Goal: Check status: Check status

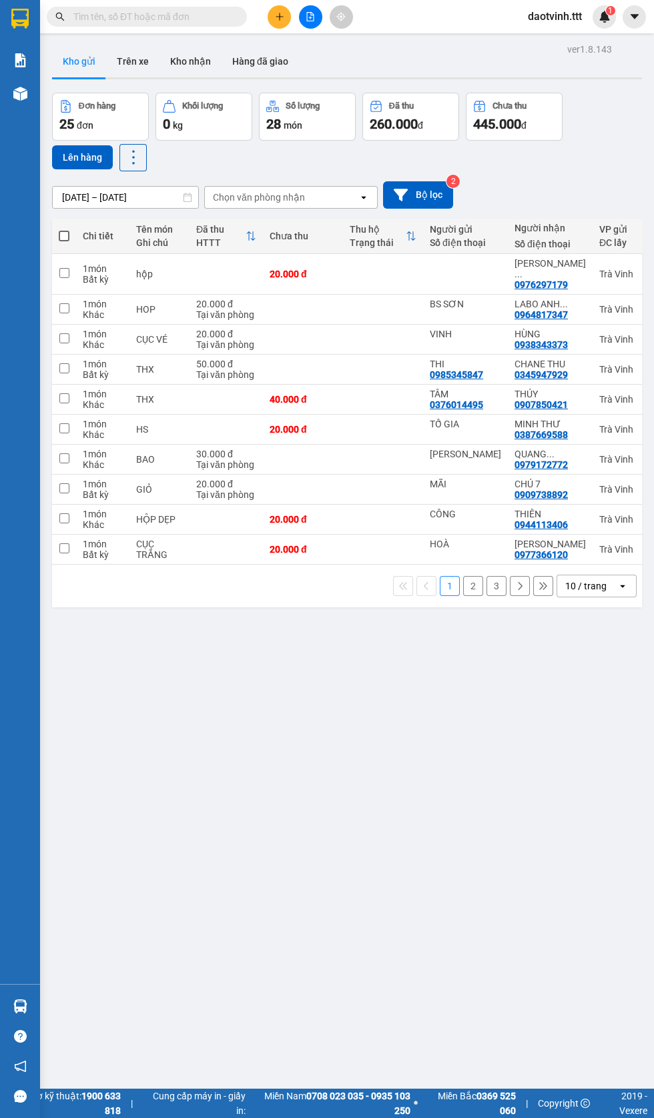
click at [134, 21] on input "text" at bounding box center [151, 16] width 157 height 15
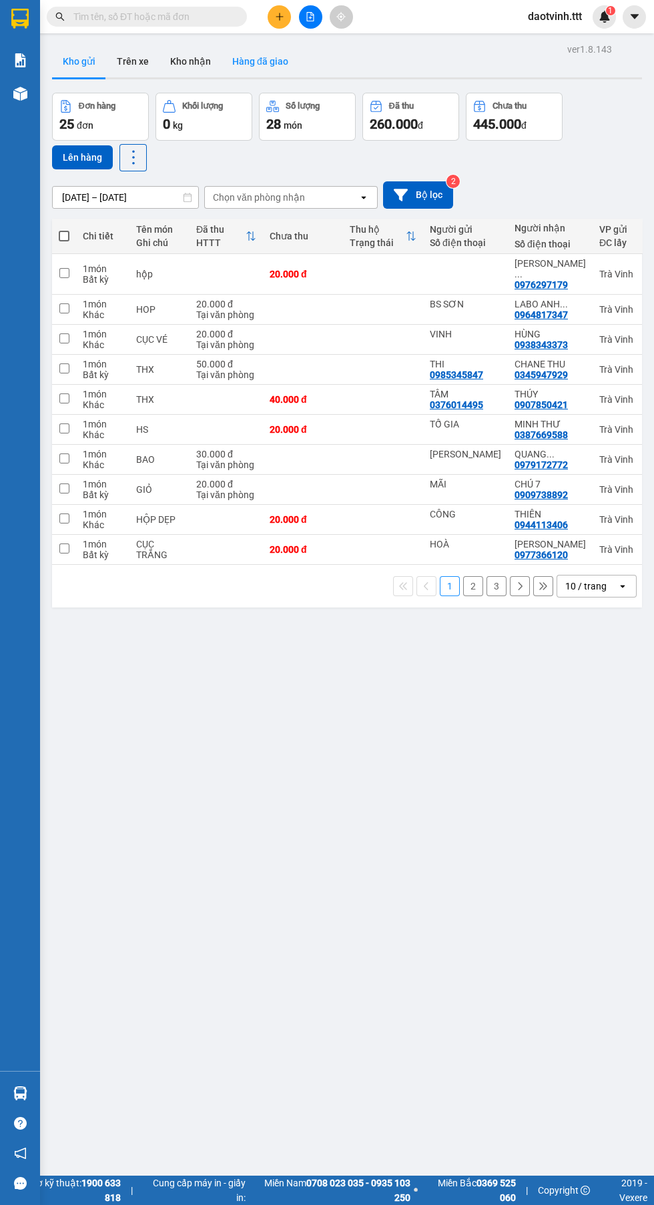
click at [260, 61] on button "Hàng đã giao" at bounding box center [259, 61] width 77 height 32
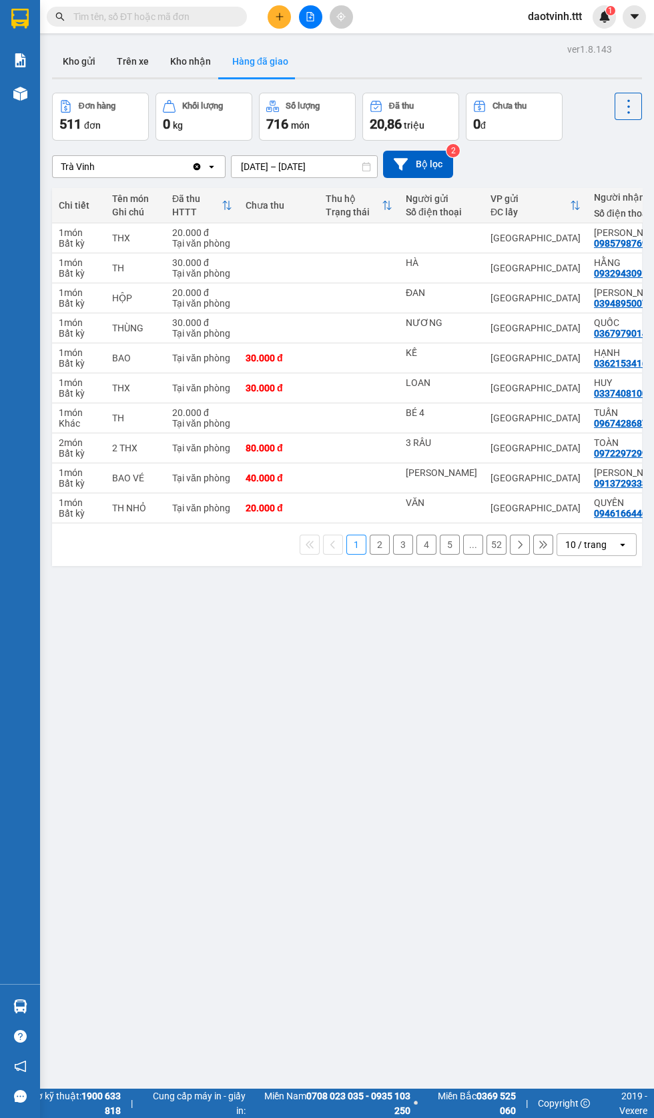
click at [112, 13] on input "text" at bounding box center [151, 16] width 157 height 15
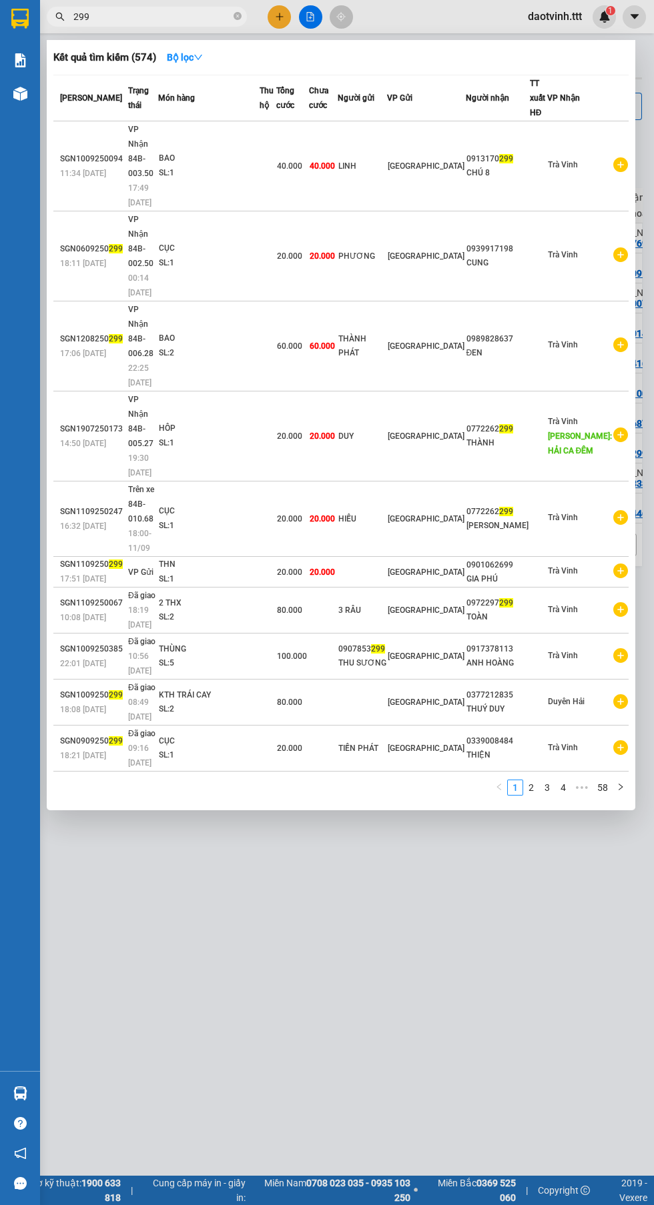
click at [127, 15] on input "299" at bounding box center [151, 16] width 157 height 15
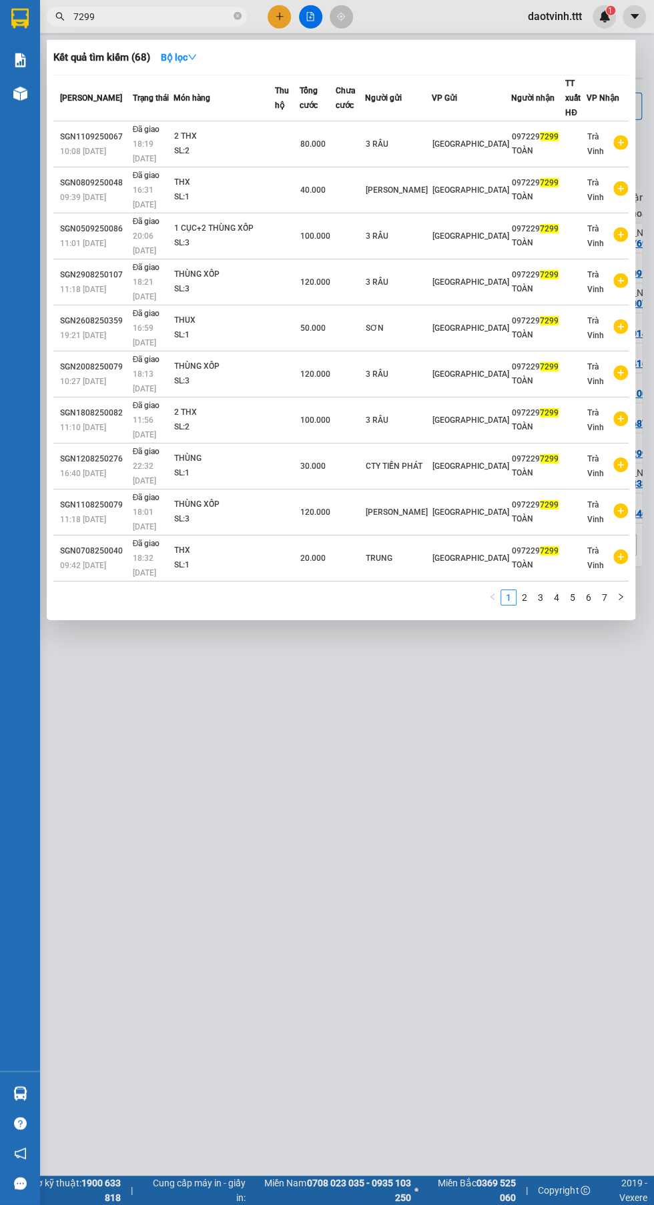
click at [303, 493] on div at bounding box center [327, 602] width 654 height 1205
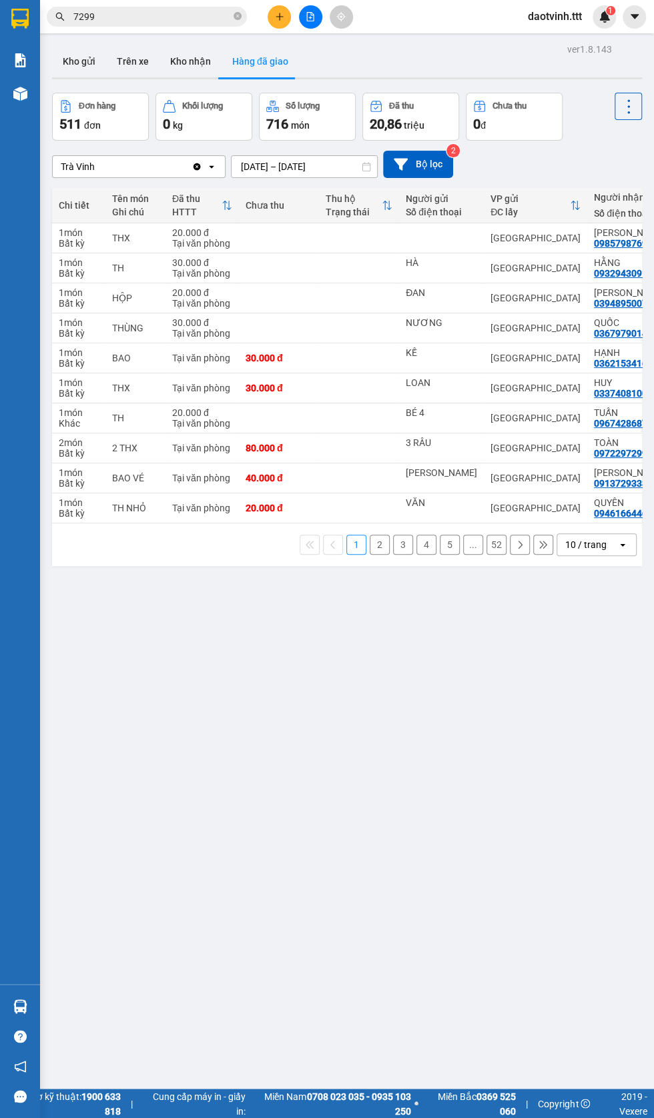
click at [104, 9] on input "7299" at bounding box center [151, 16] width 157 height 15
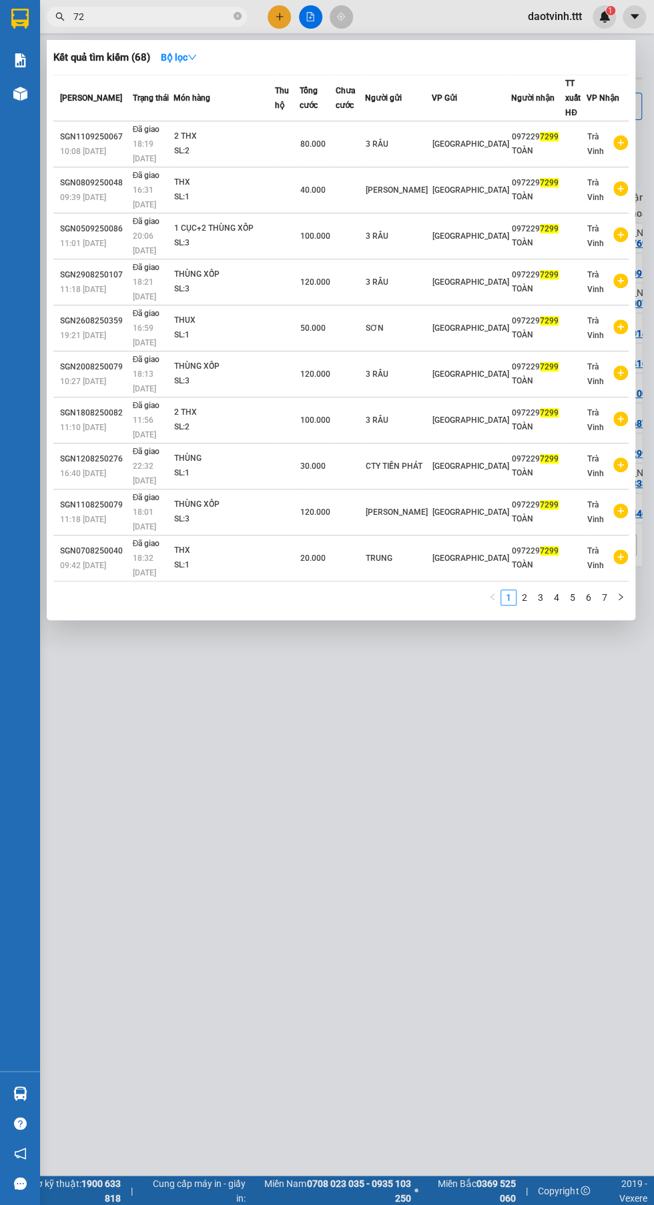
type input "7"
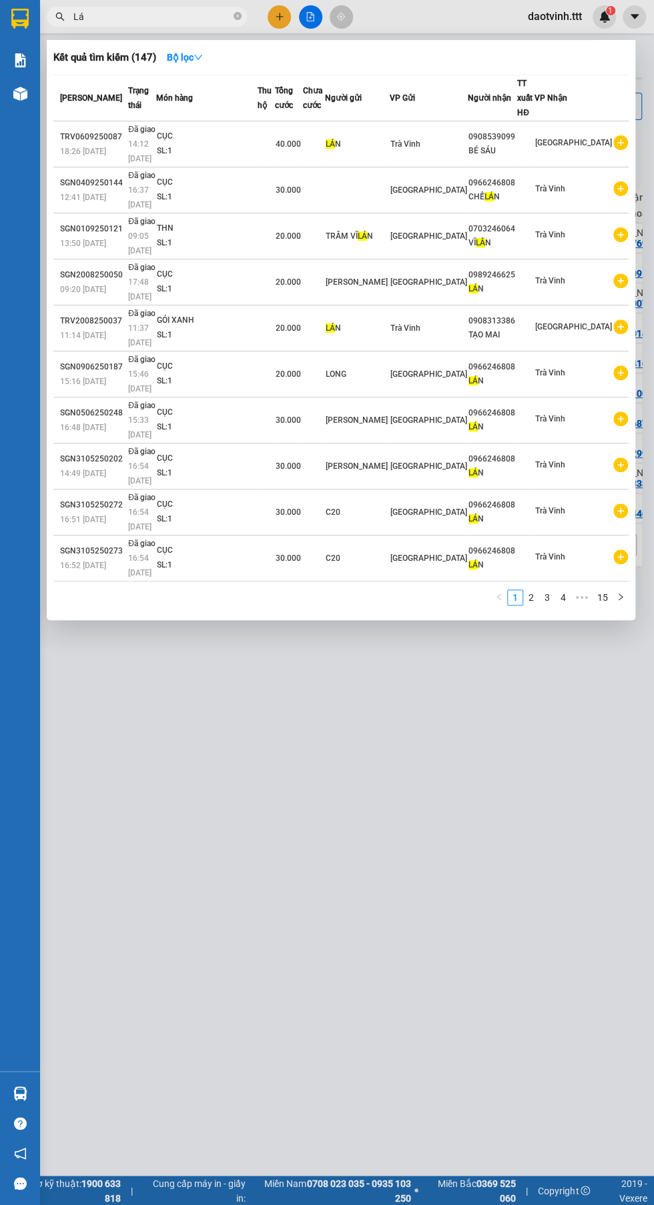
type input "L"
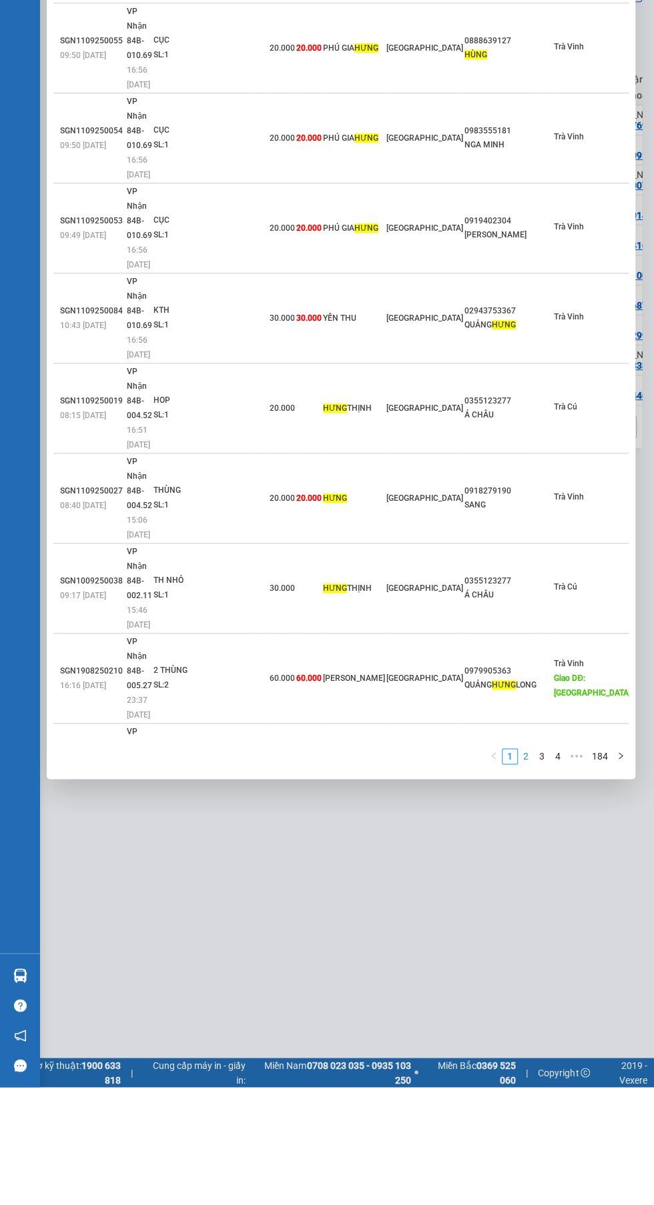
type input "Hưng"
click at [529, 866] on li "2" at bounding box center [525, 874] width 16 height 16
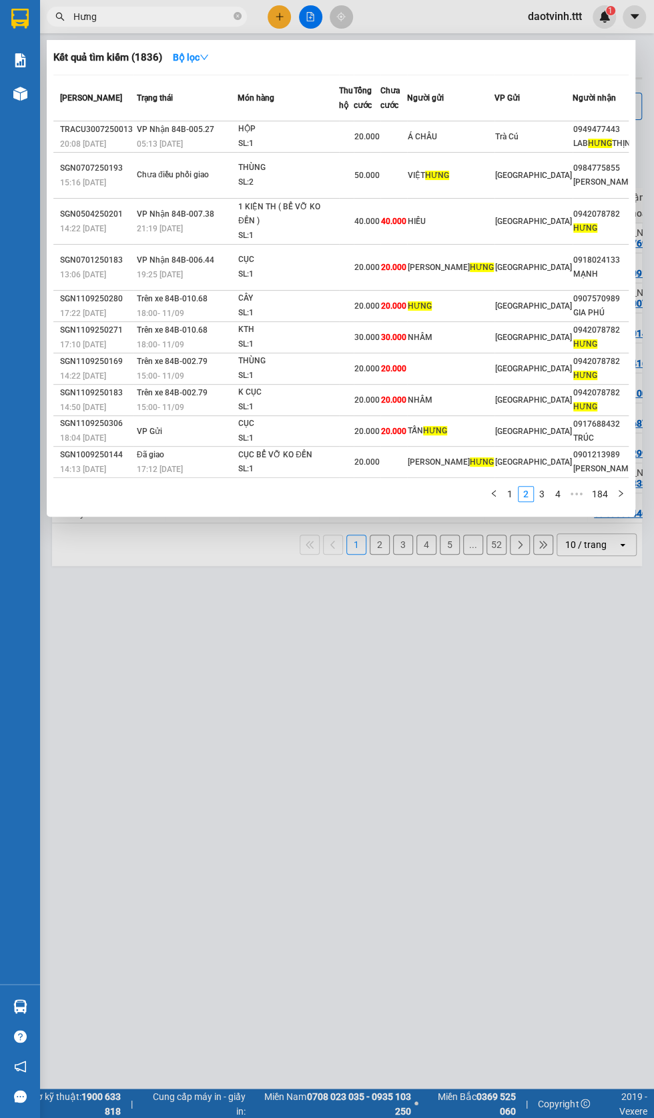
click at [155, 31] on div at bounding box center [327, 559] width 654 height 1118
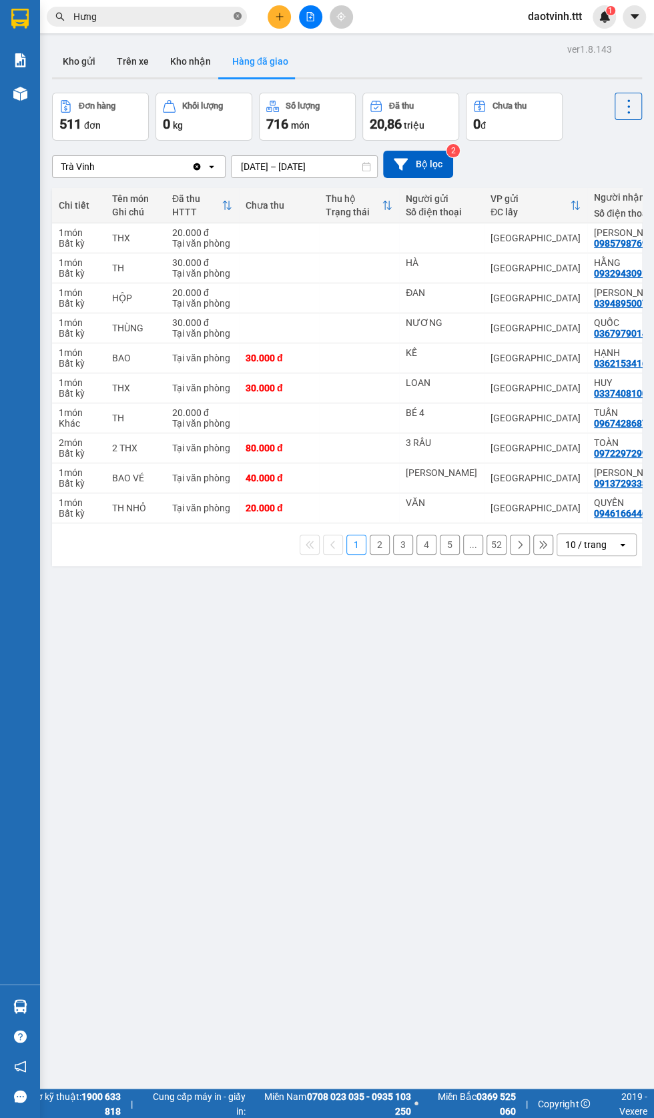
click at [237, 16] on icon "close-circle" at bounding box center [237, 16] width 8 height 8
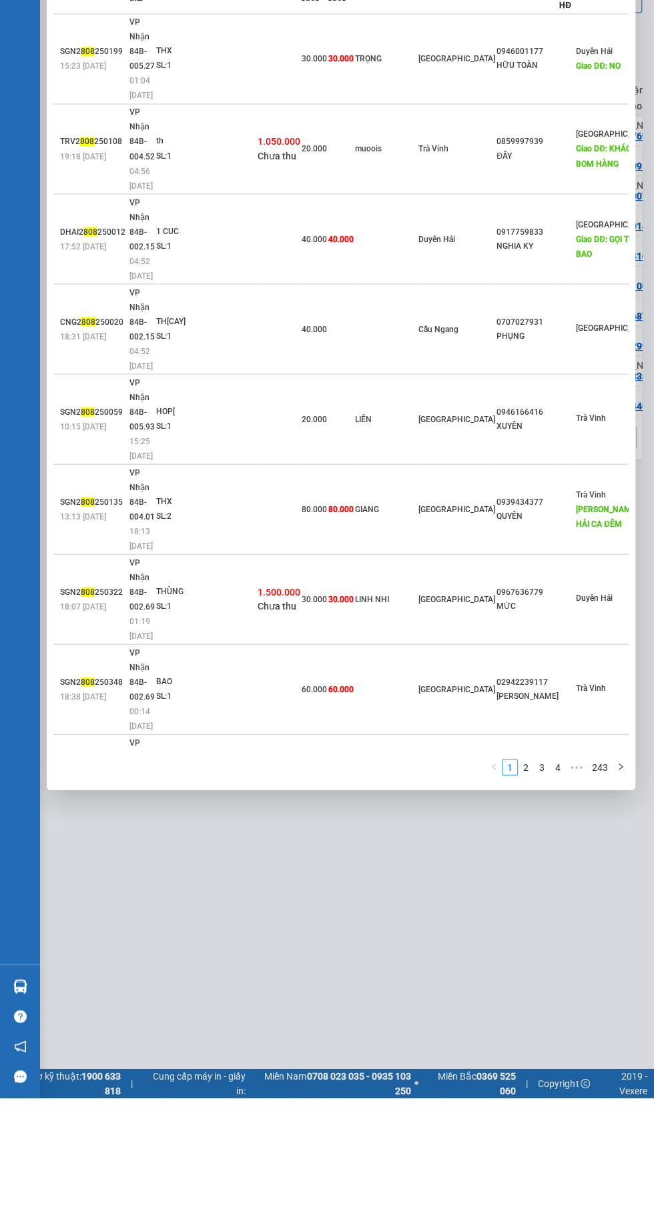
click at [495, 866] on div "1 2 3 4 5 ••• 243" at bounding box center [340, 878] width 575 height 24
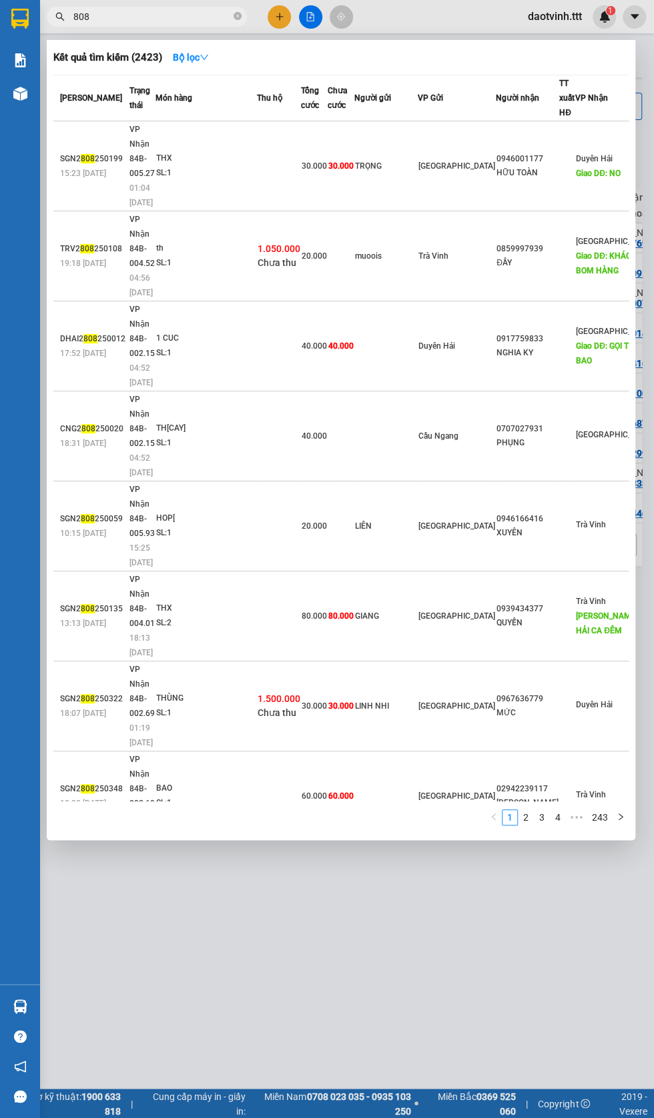
click at [606, 15] on div at bounding box center [327, 559] width 654 height 1118
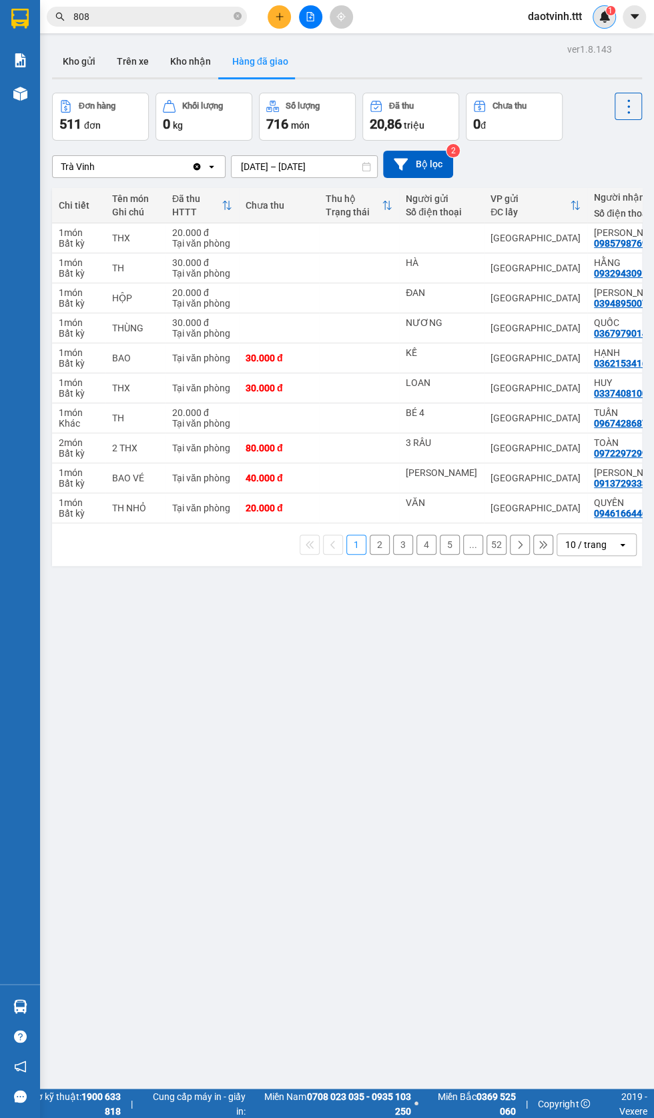
click at [604, 17] on img at bounding box center [604, 17] width 12 height 12
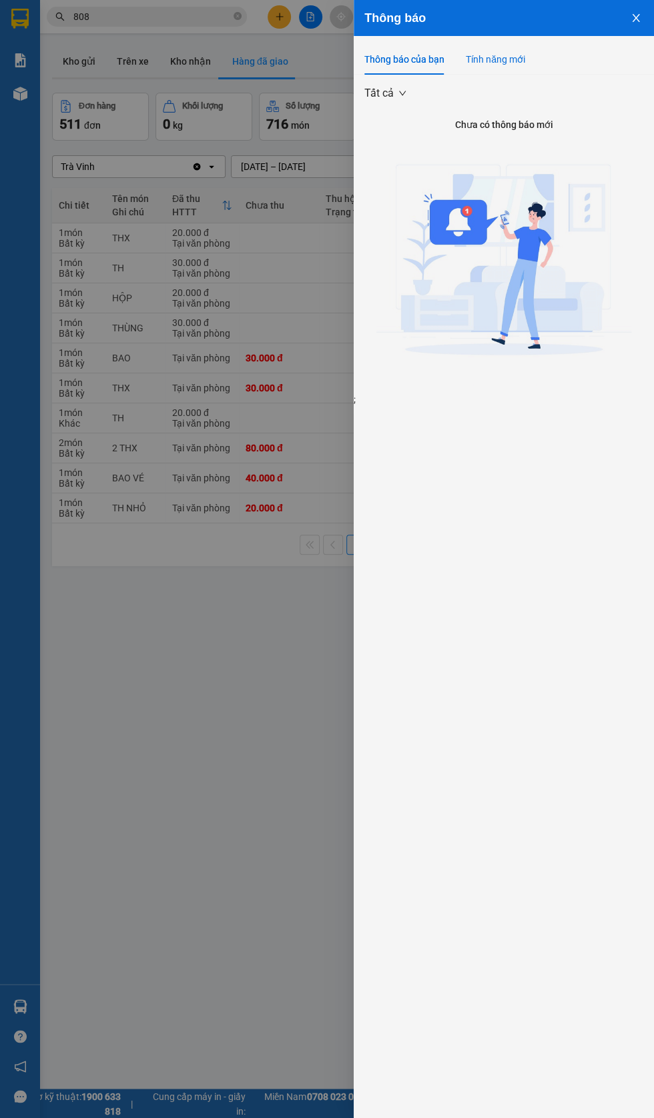
click at [517, 59] on div "Tính năng mới" at bounding box center [494, 59] width 59 height 15
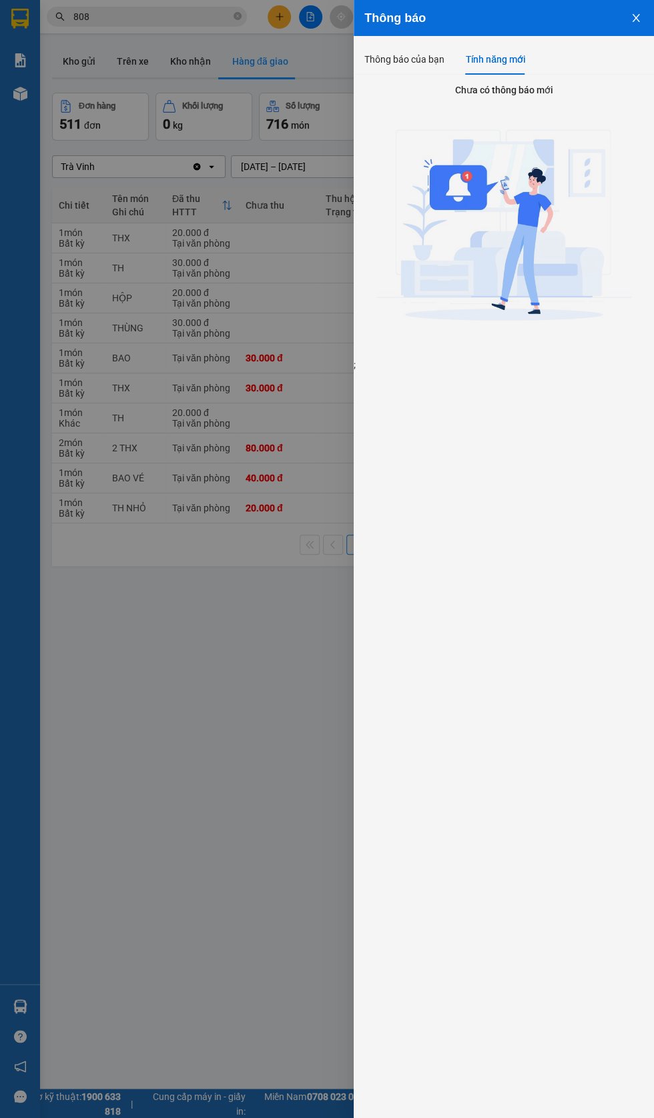
click at [610, 11] on div "Thông báo" at bounding box center [503, 18] width 279 height 15
click at [635, 17] on icon "close" at bounding box center [635, 18] width 7 height 8
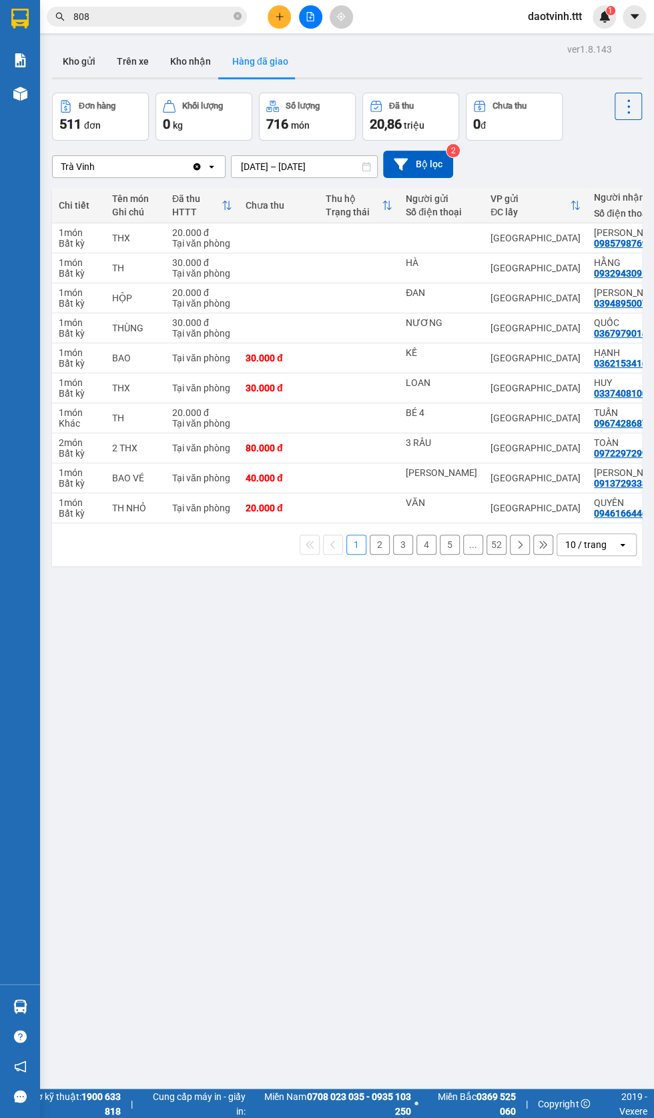
click at [382, 551] on button "2" at bounding box center [379, 545] width 20 height 20
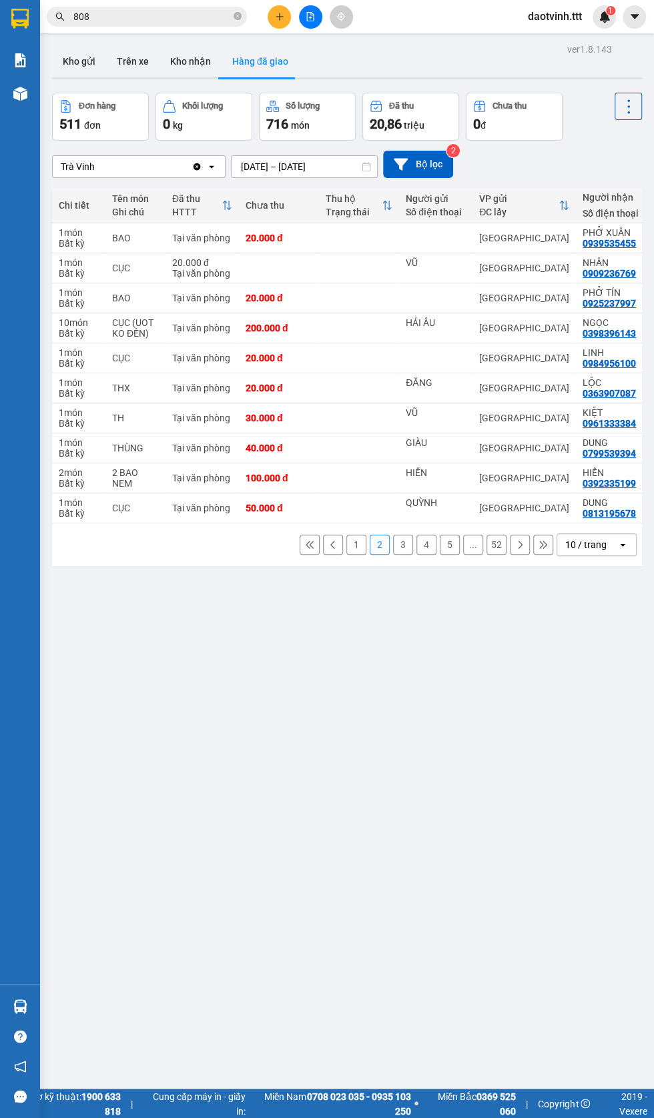
click at [359, 555] on button "1" at bounding box center [356, 545] width 20 height 20
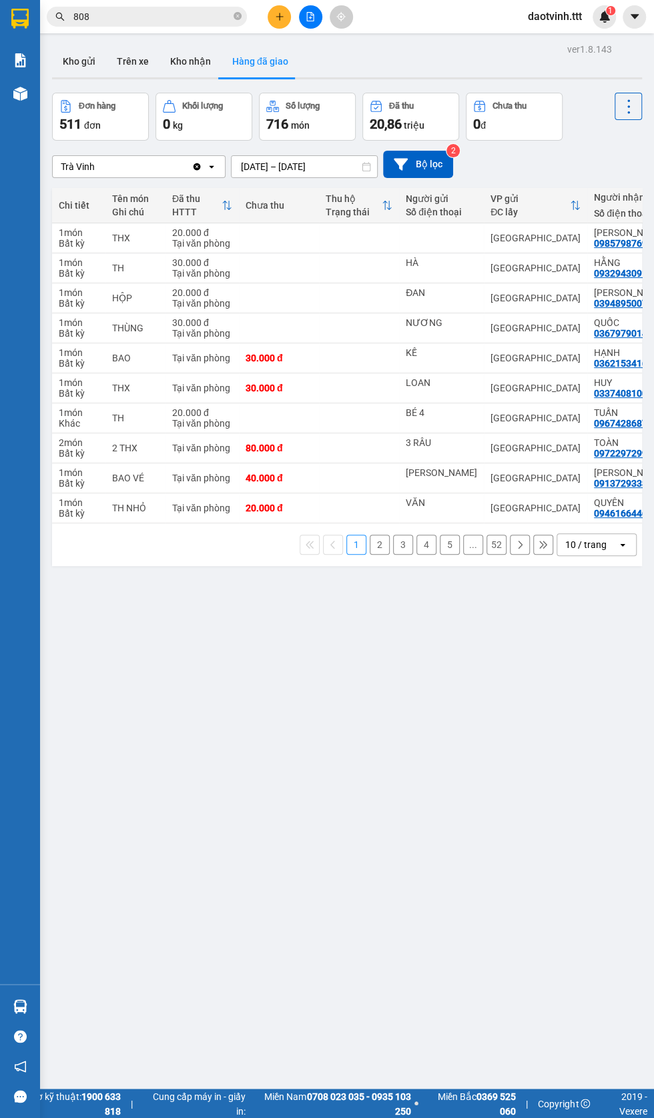
click at [188, 17] on input "808" at bounding box center [151, 16] width 157 height 15
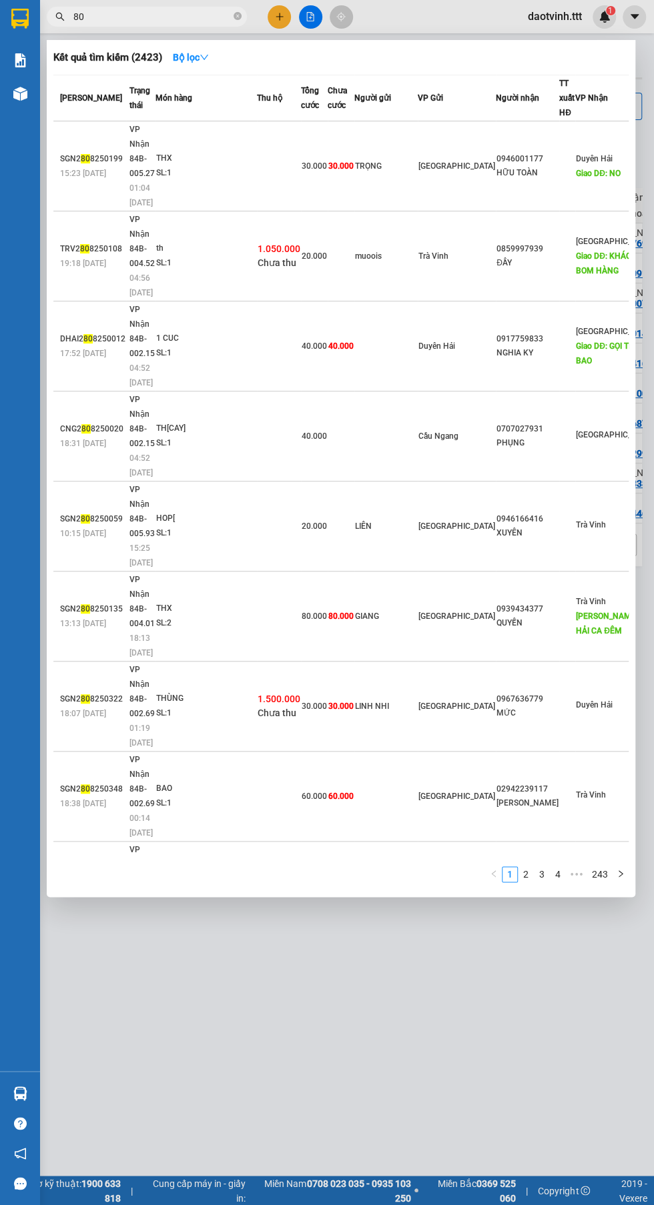
type input "8"
type input "6064"
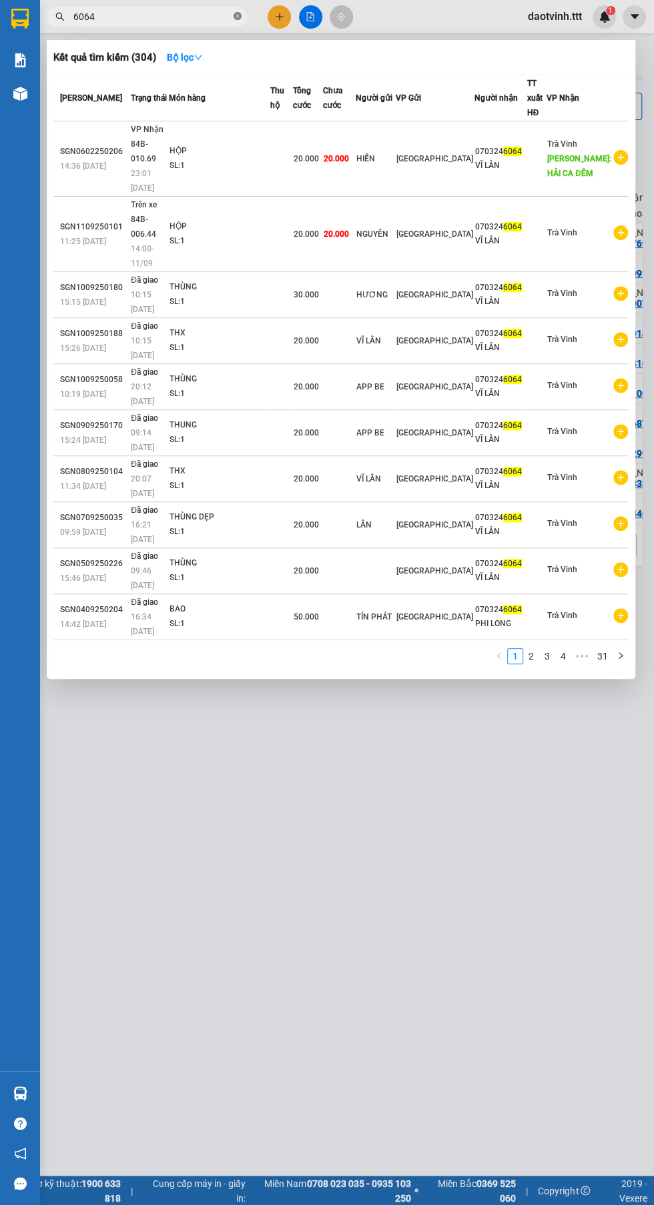
click at [237, 16] on icon "close-circle" at bounding box center [237, 16] width 8 height 8
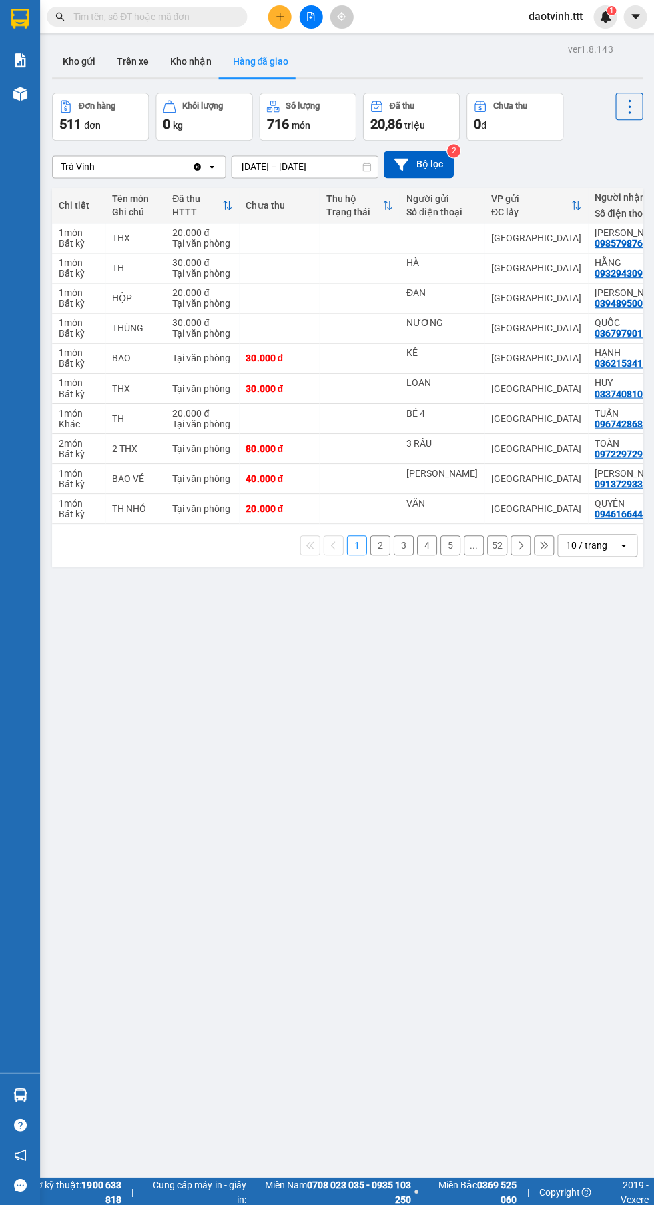
scroll to position [0, 13]
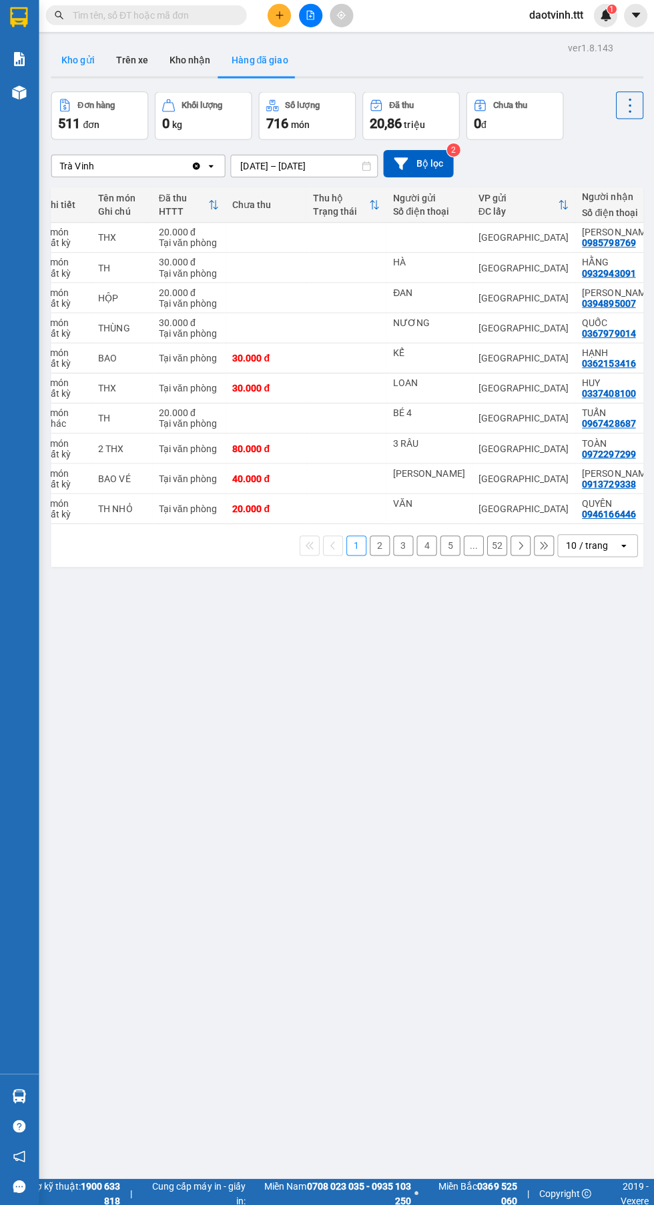
click at [75, 63] on button "Kho gửi" at bounding box center [79, 61] width 54 height 32
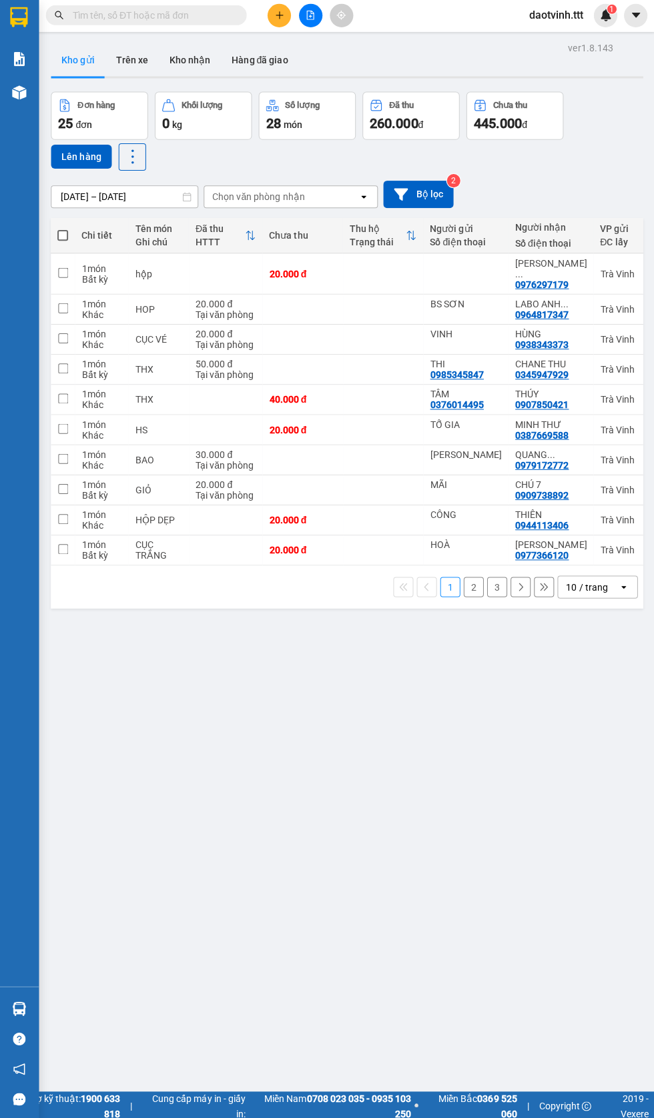
click at [607, 594] on div "10 / trang" at bounding box center [587, 586] width 60 height 21
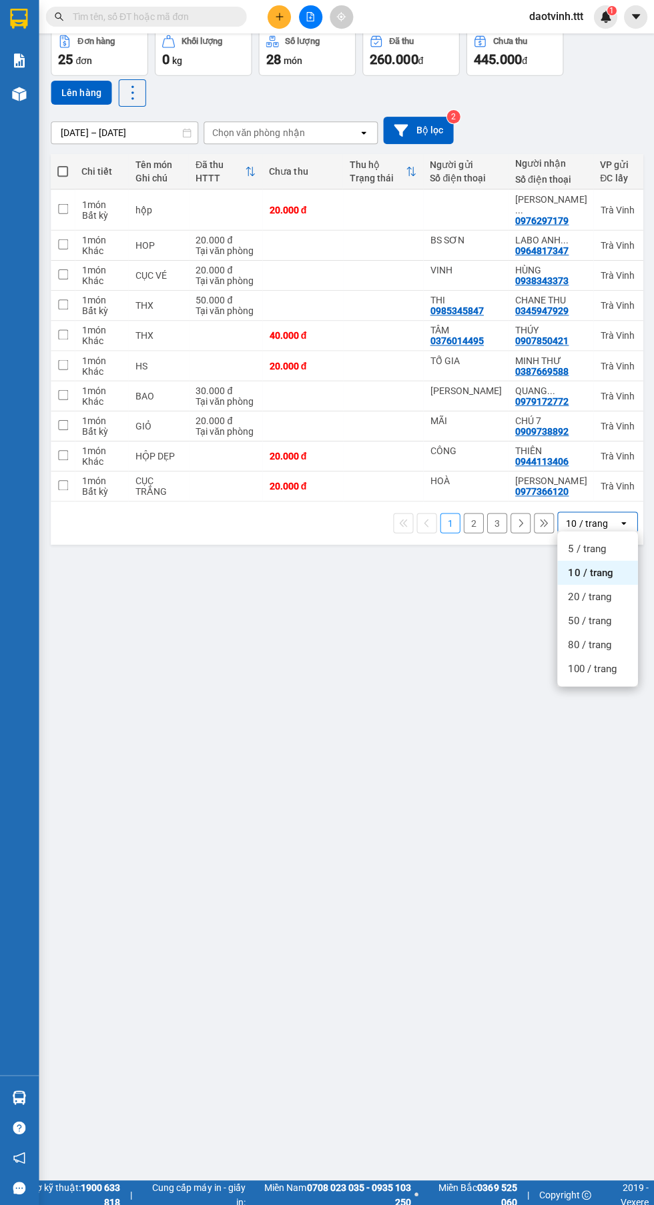
scroll to position [76, 0]
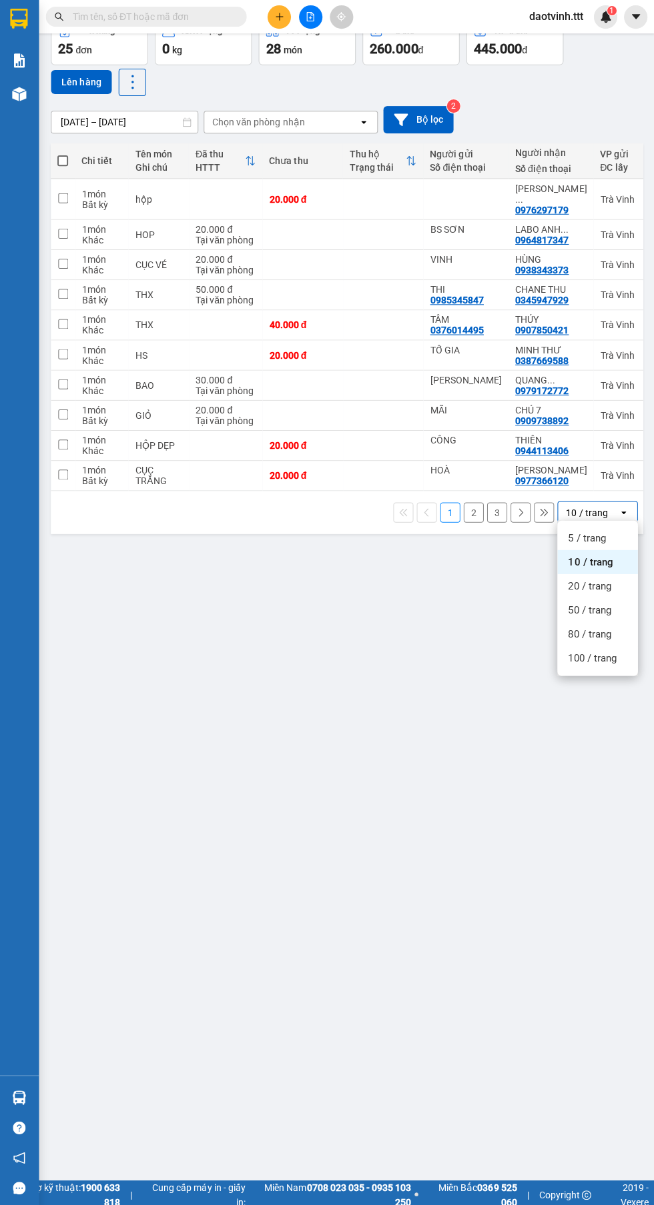
click at [601, 660] on span "100 / trang" at bounding box center [591, 655] width 48 height 13
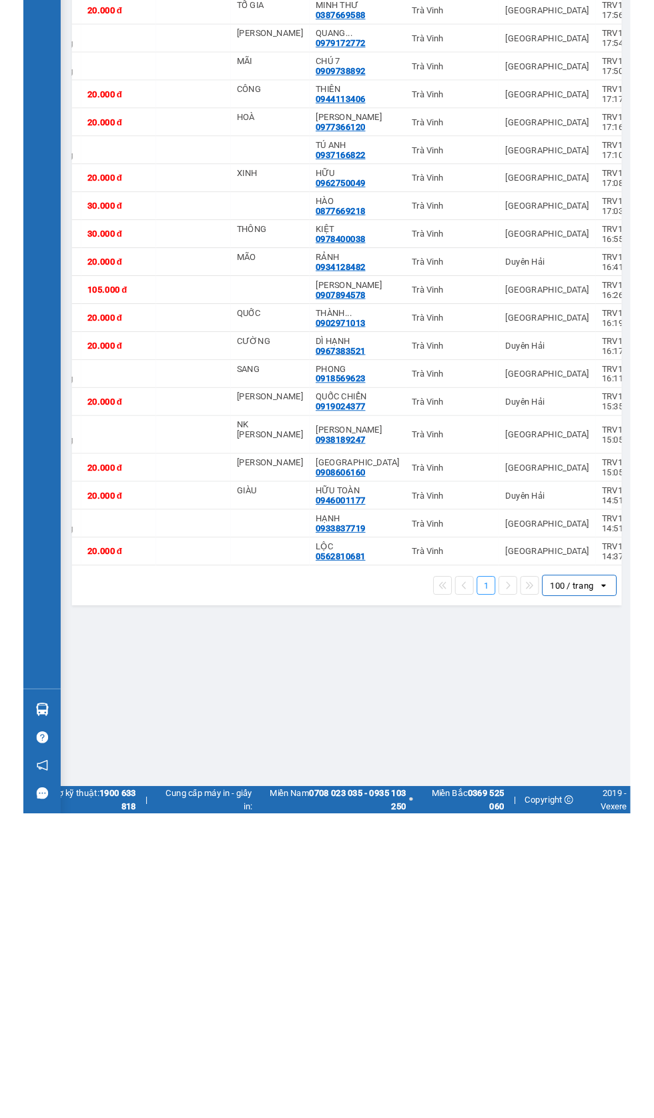
scroll to position [0, 0]
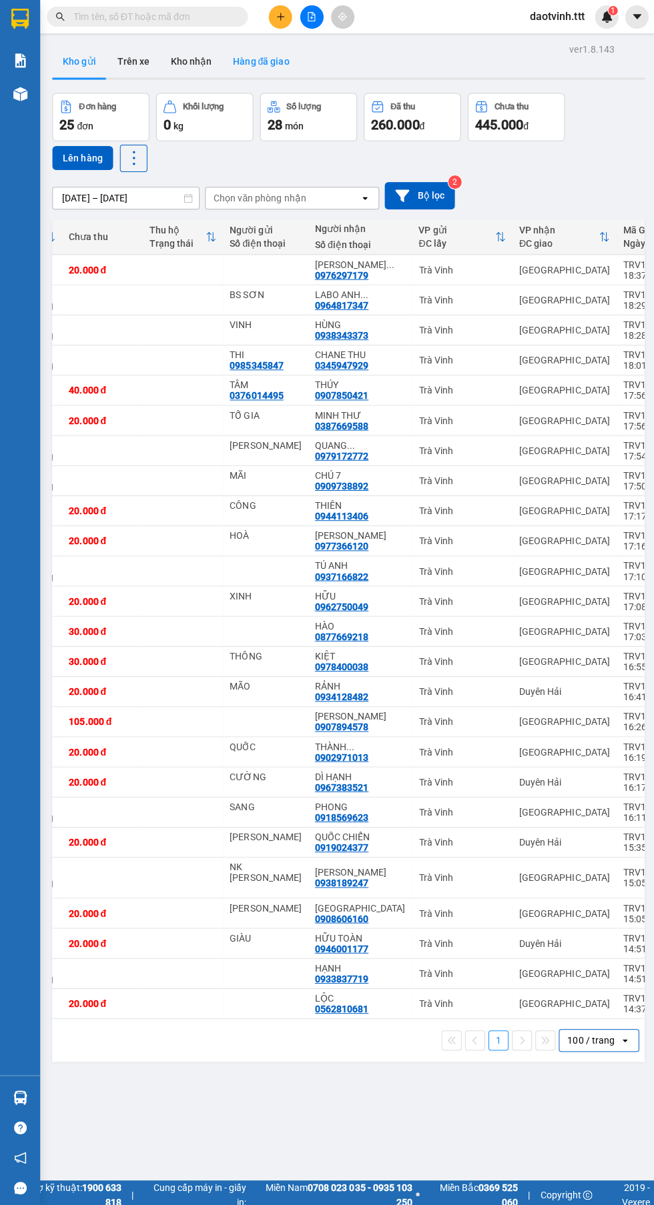
click at [256, 61] on button "Hàng đã giao" at bounding box center [259, 61] width 77 height 32
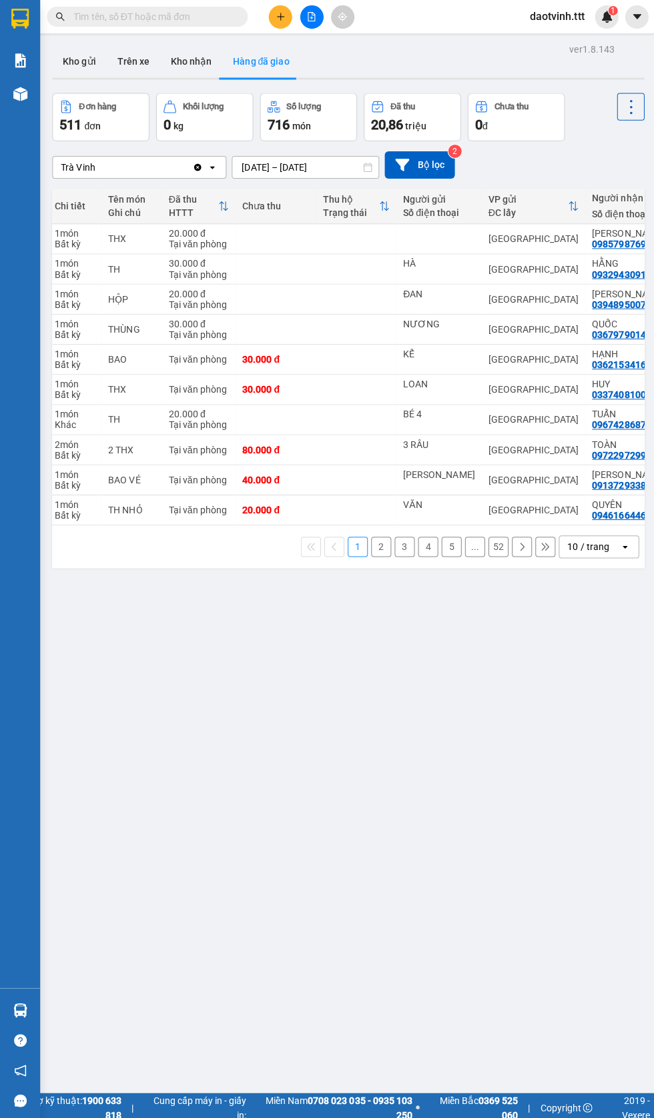
scroll to position [0, 3]
click at [379, 552] on button "2" at bounding box center [379, 545] width 20 height 20
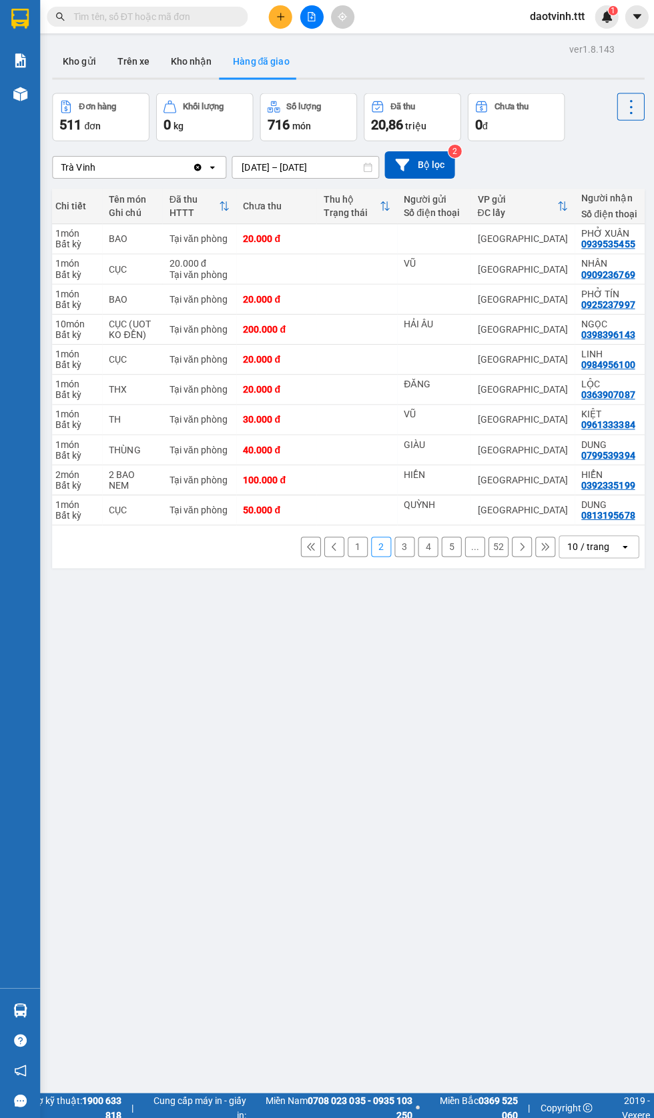
click at [403, 552] on button "3" at bounding box center [403, 545] width 20 height 20
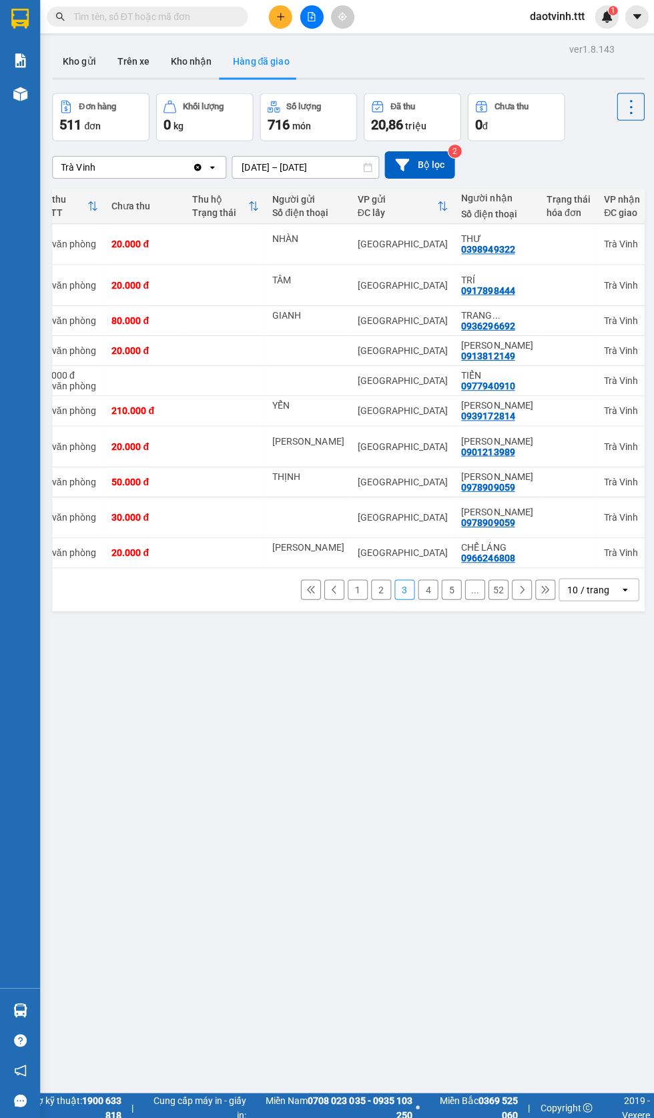
scroll to position [0, 132]
click at [433, 578] on button "4" at bounding box center [426, 588] width 20 height 20
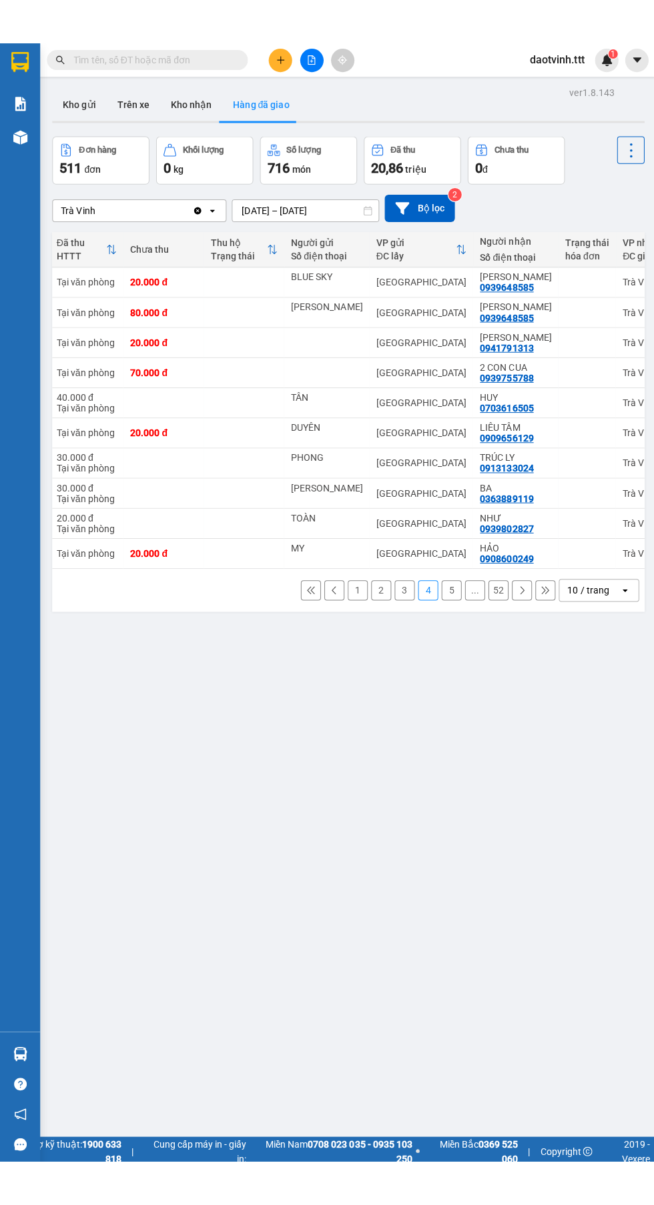
scroll to position [0, 116]
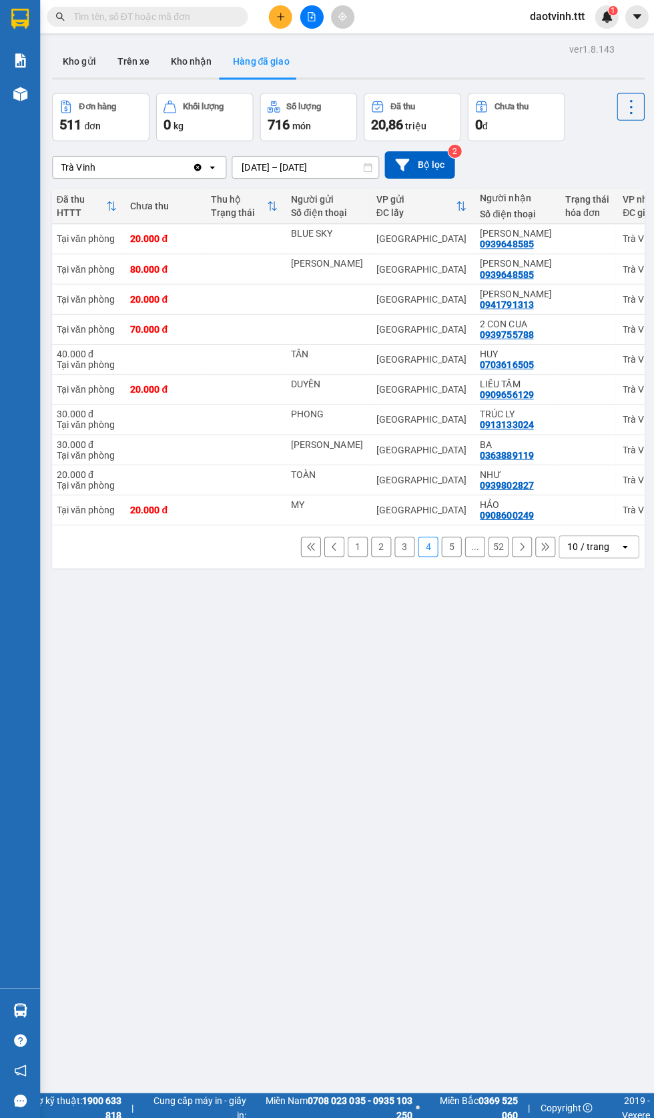
click at [403, 552] on button "3" at bounding box center [403, 545] width 20 height 20
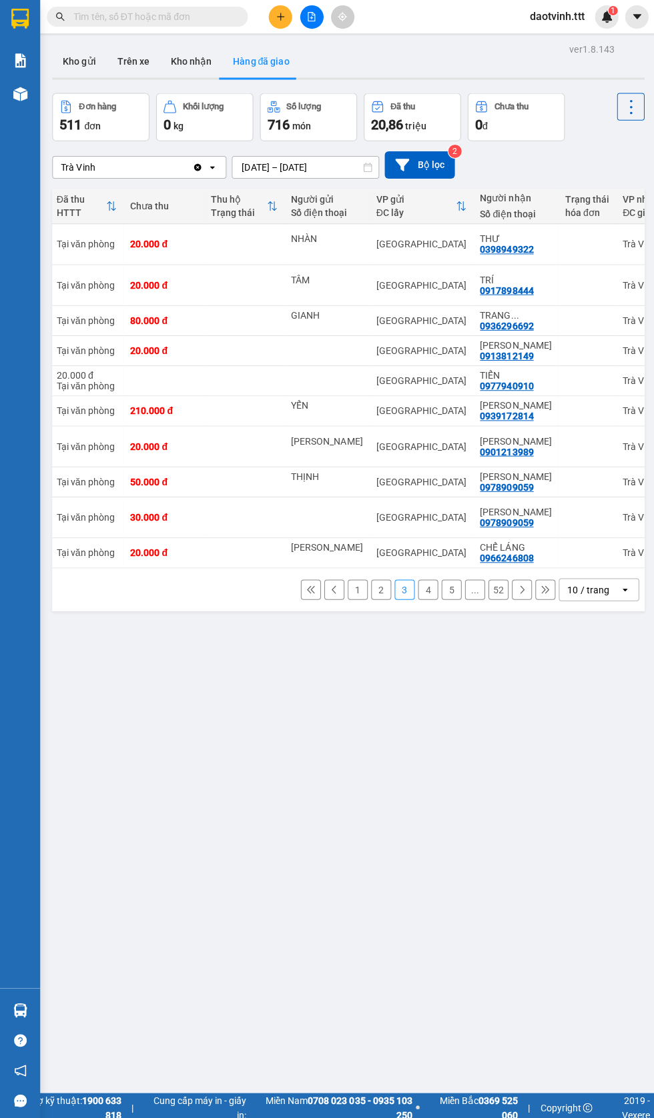
click at [622, 586] on icon at bounding box center [622, 587] width 5 height 3
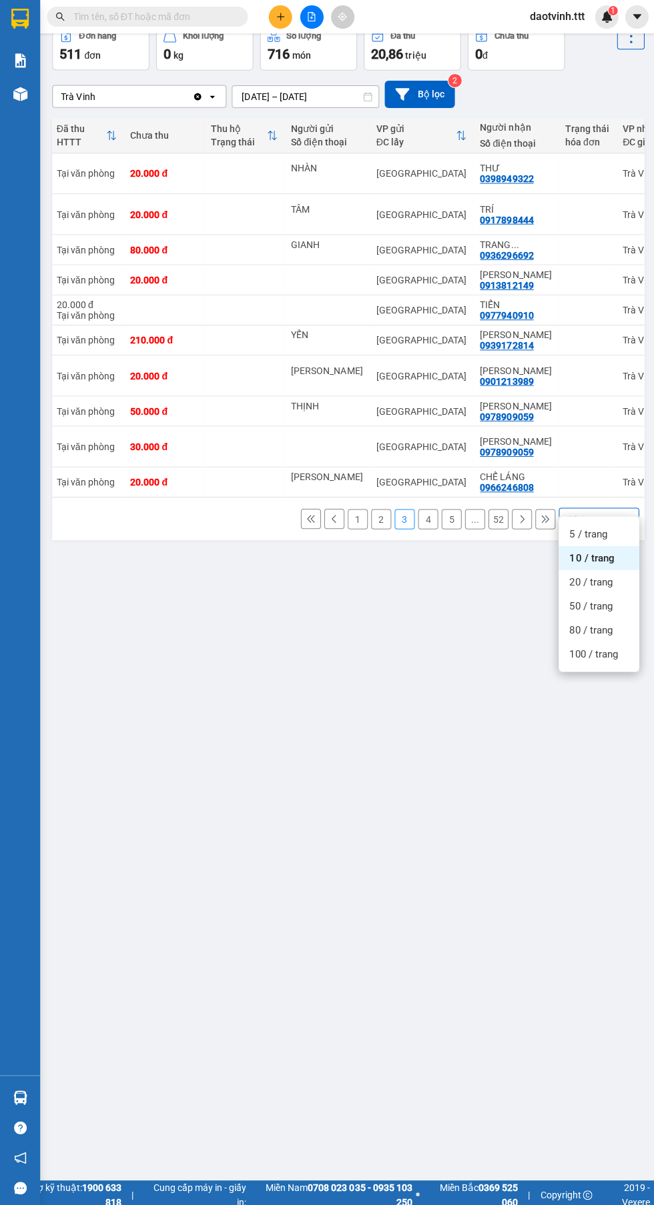
scroll to position [73, 0]
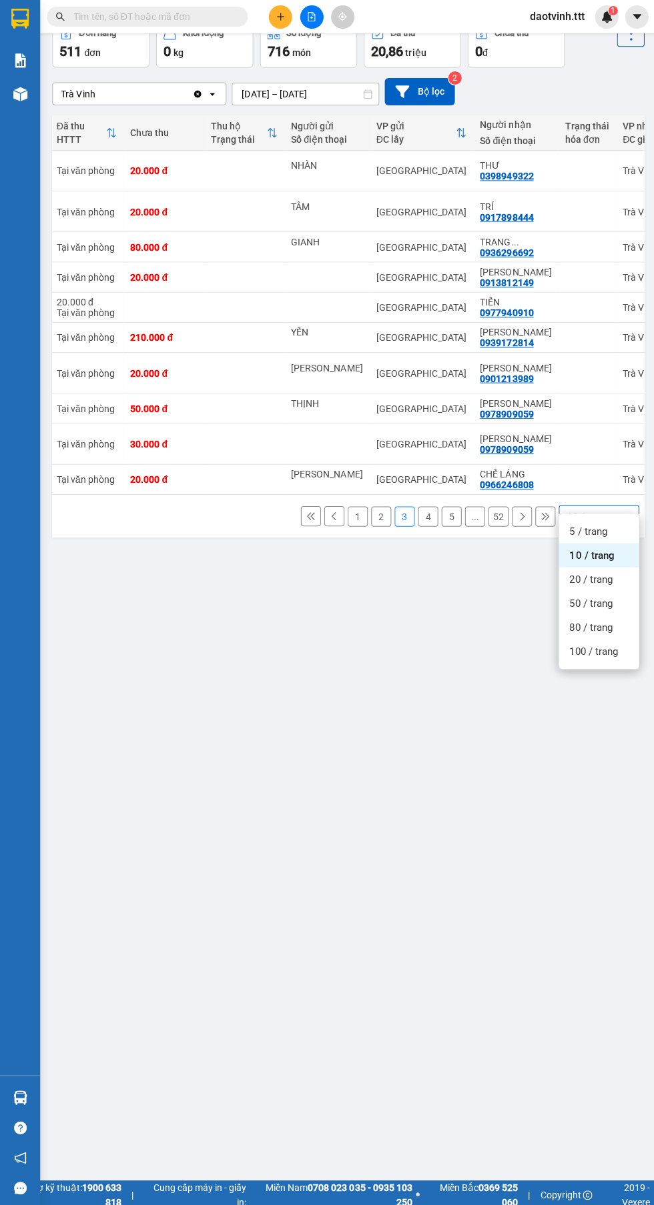
click at [606, 646] on span "100 / trang" at bounding box center [591, 648] width 48 height 13
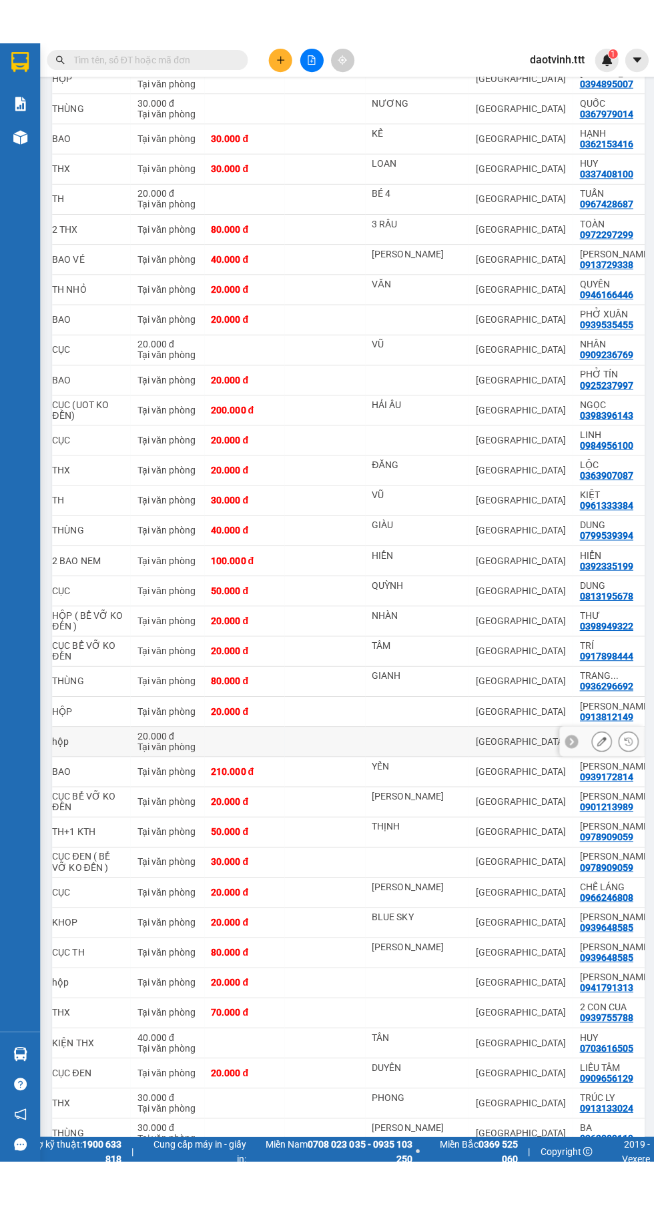
scroll to position [0, 0]
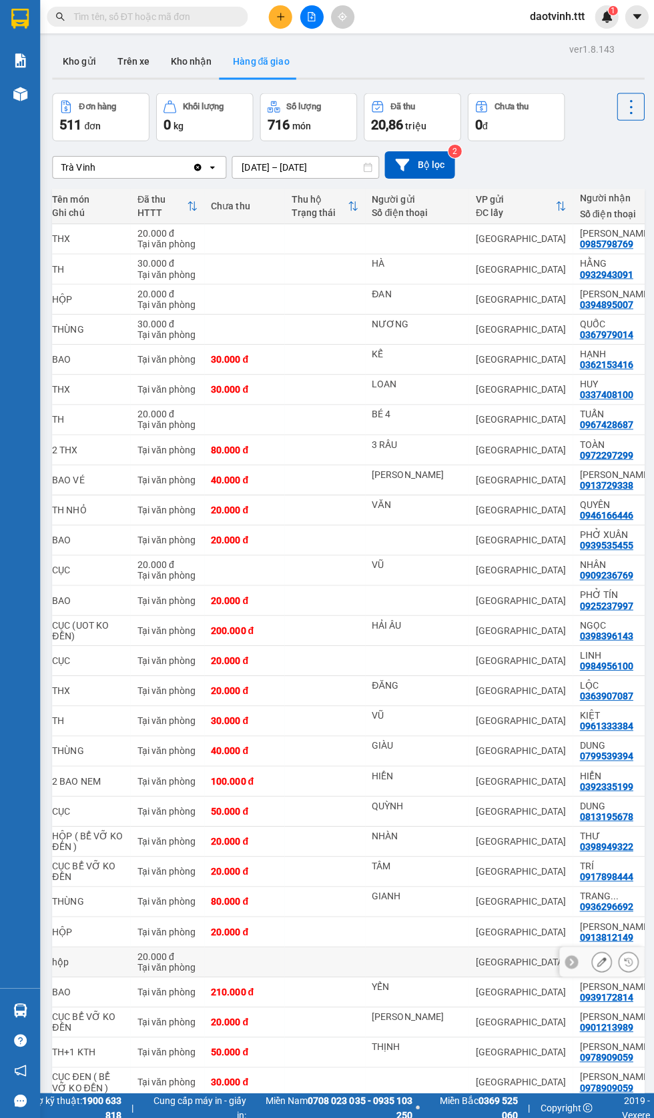
click at [209, 17] on input "text" at bounding box center [151, 16] width 157 height 15
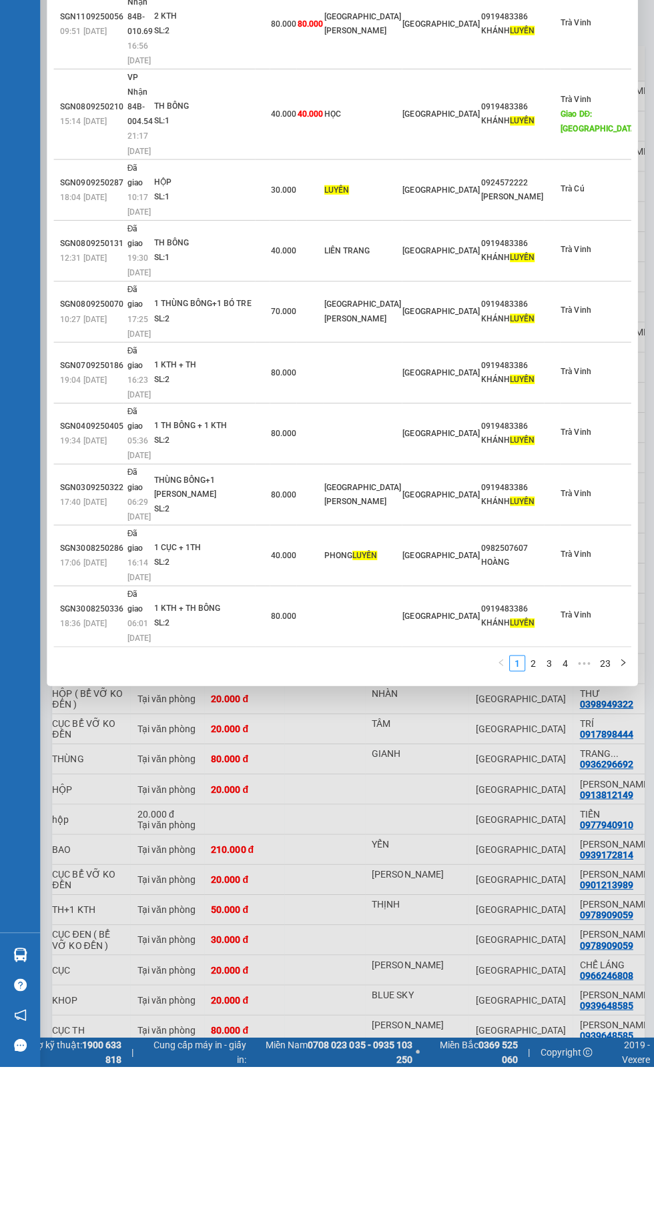
type input "Luyến"
click at [377, 677] on div at bounding box center [327, 602] width 654 height 1205
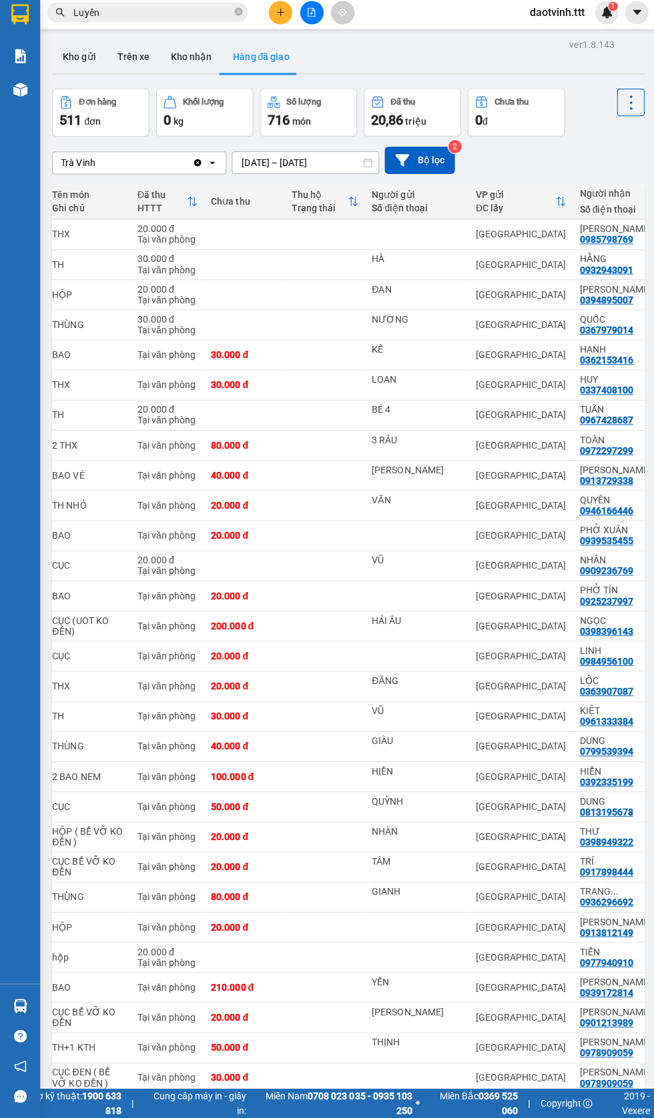
click at [309, 16] on icon "file-add" at bounding box center [310, 16] width 7 height 9
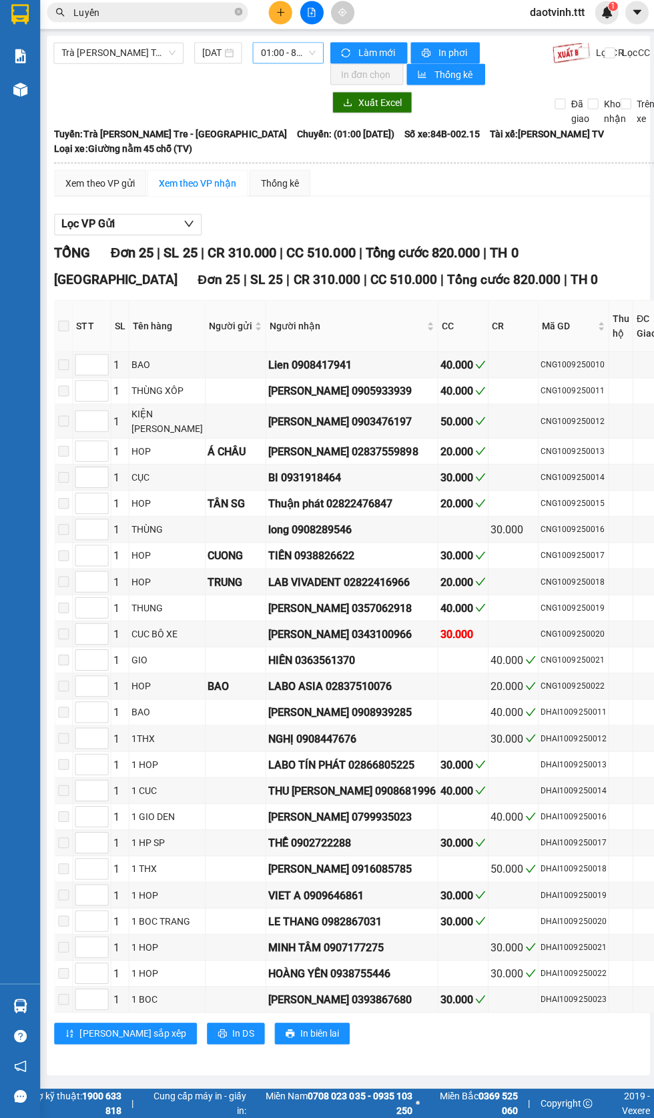
click at [285, 55] on span "01:00 - 84B-002.15" at bounding box center [286, 57] width 55 height 20
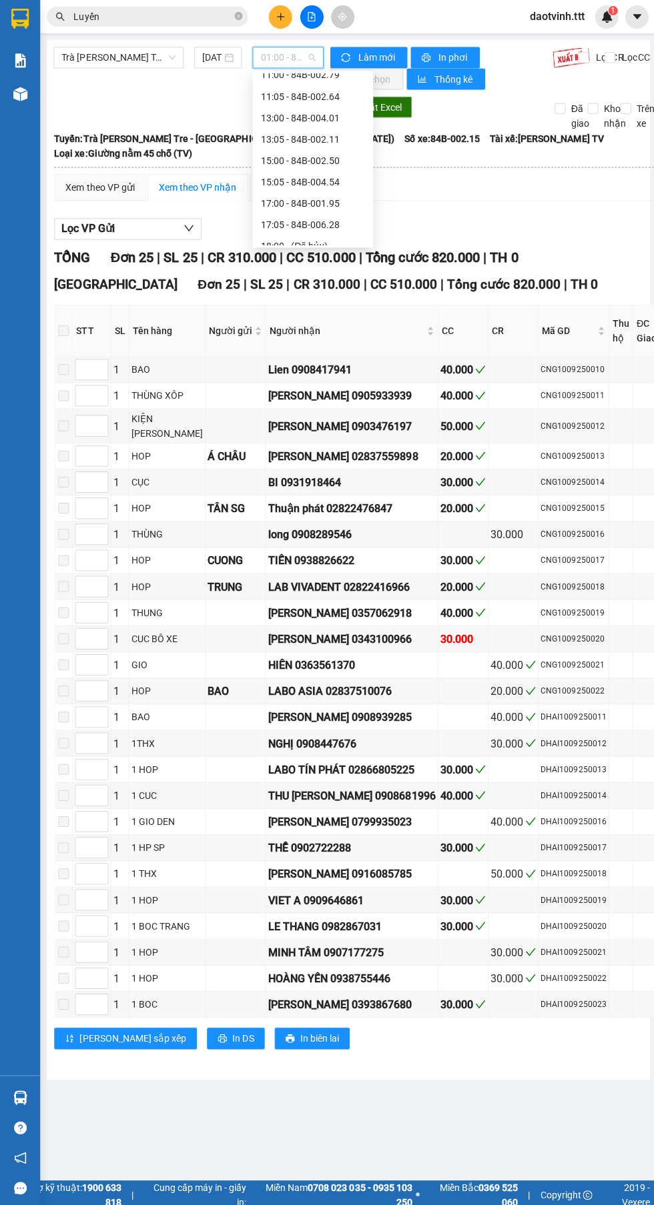
scroll to position [224, 0]
click at [309, 201] on div "17:00 - 84B-001.95" at bounding box center [311, 201] width 104 height 15
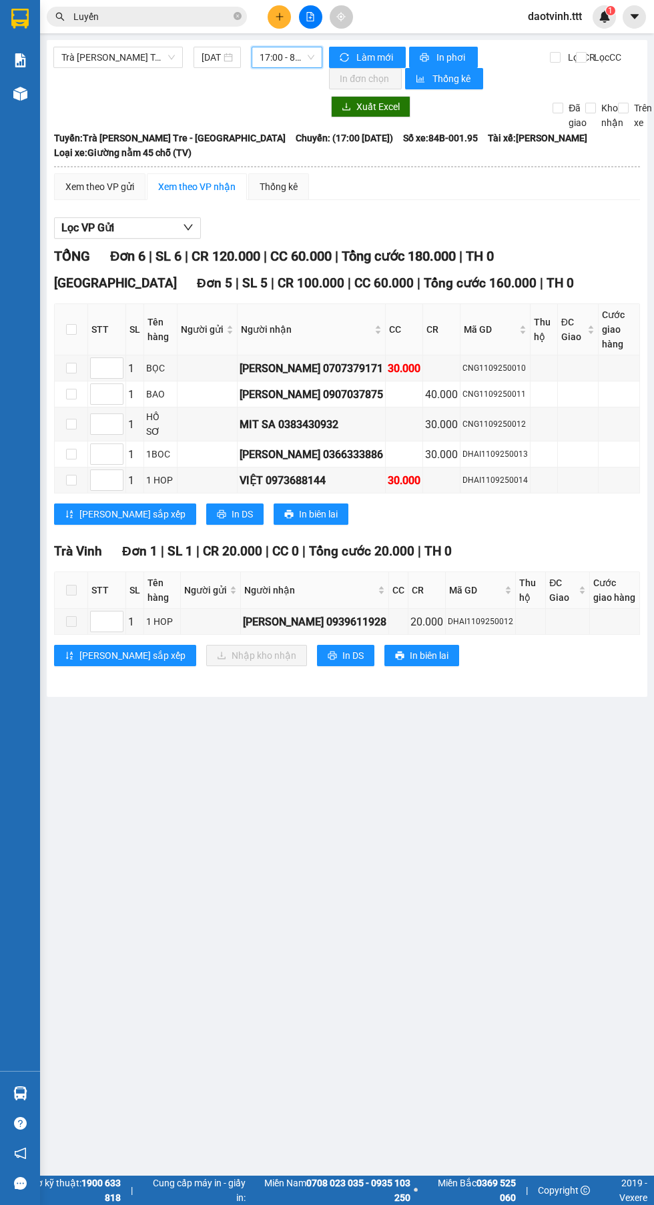
click at [298, 61] on span "17:00 - 84B-001.95" at bounding box center [286, 57] width 55 height 20
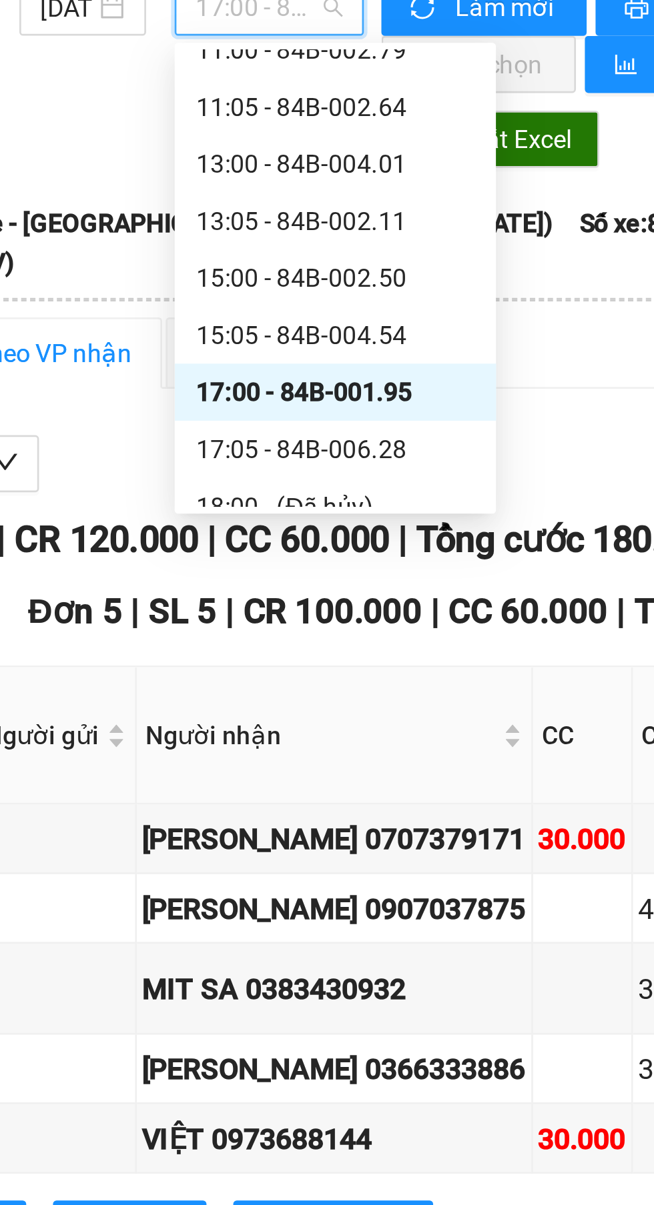
click at [310, 223] on div "17:05 - 84B-006.28" at bounding box center [311, 222] width 104 height 15
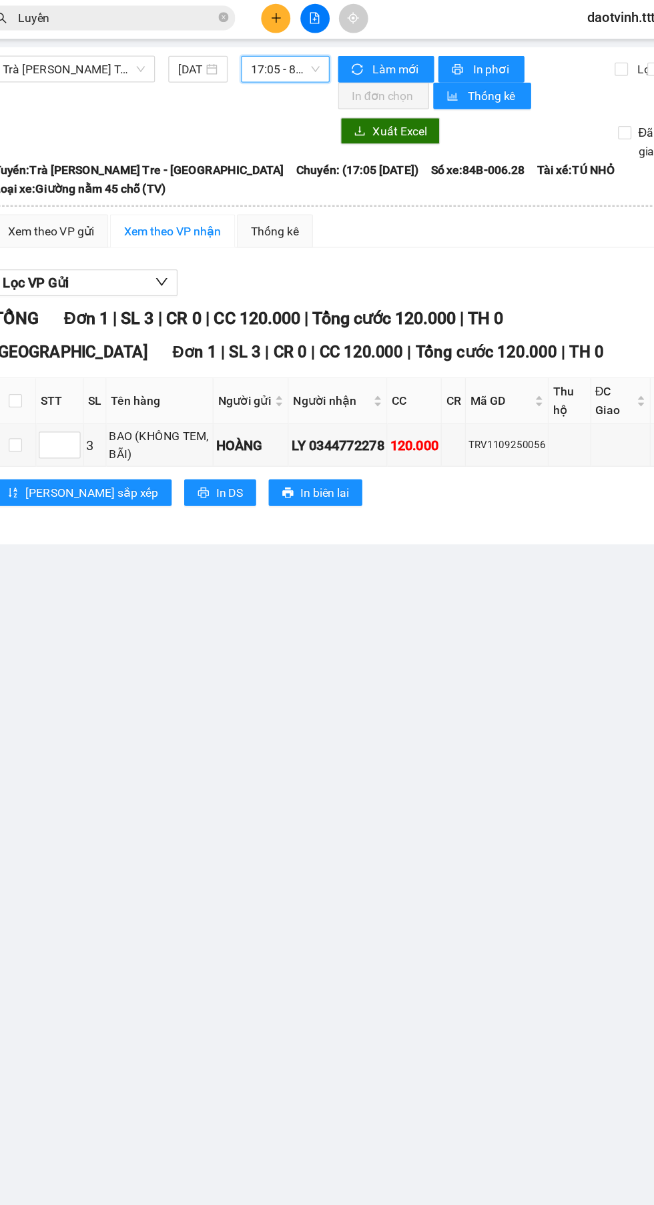
click at [285, 57] on span "17:05 - 84B-006.28" at bounding box center [286, 57] width 55 height 20
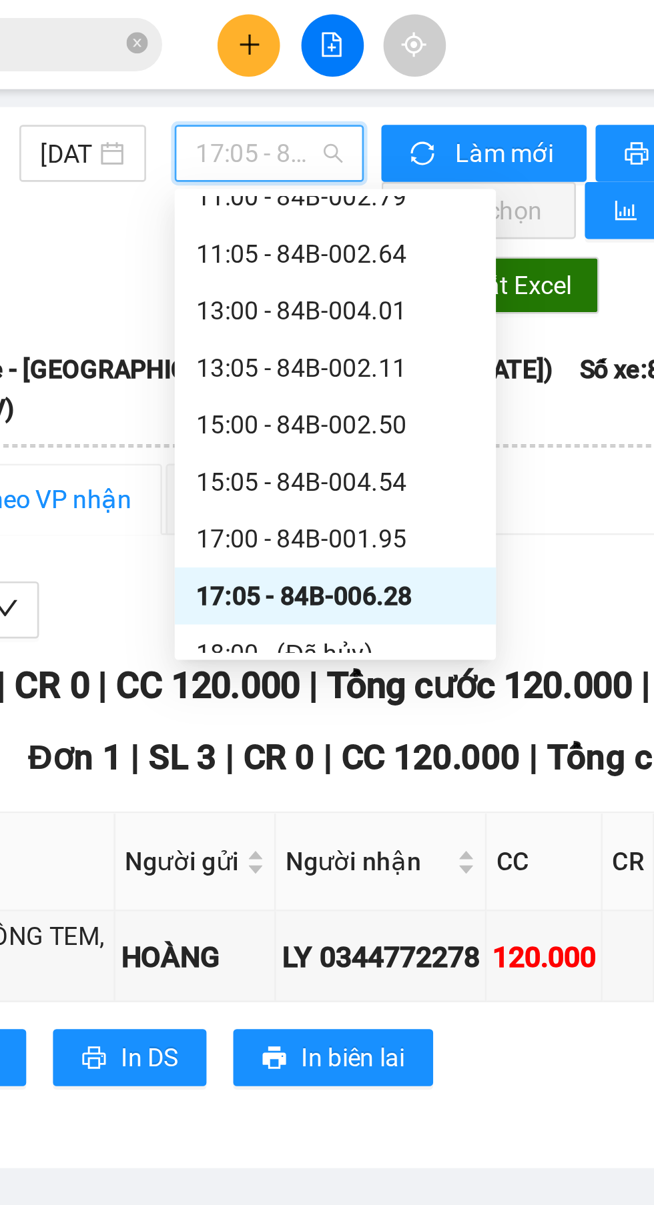
click at [278, 179] on div "15:05 - 84B-004.54" at bounding box center [311, 180] width 104 height 15
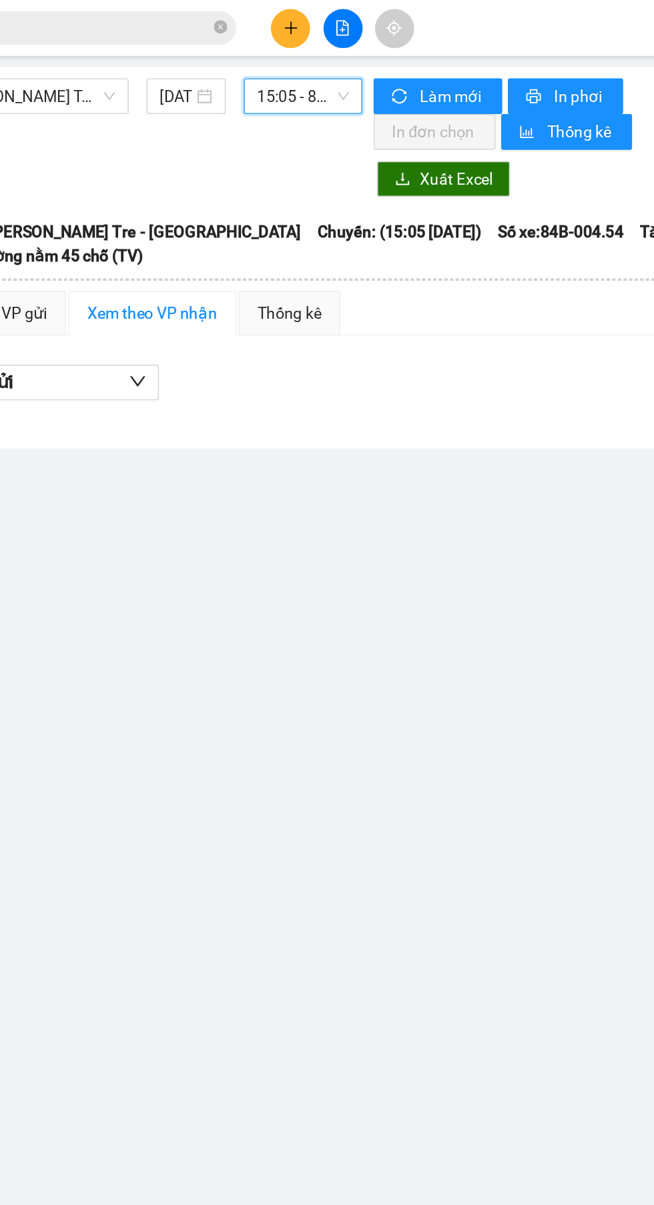
scroll to position [0, 1]
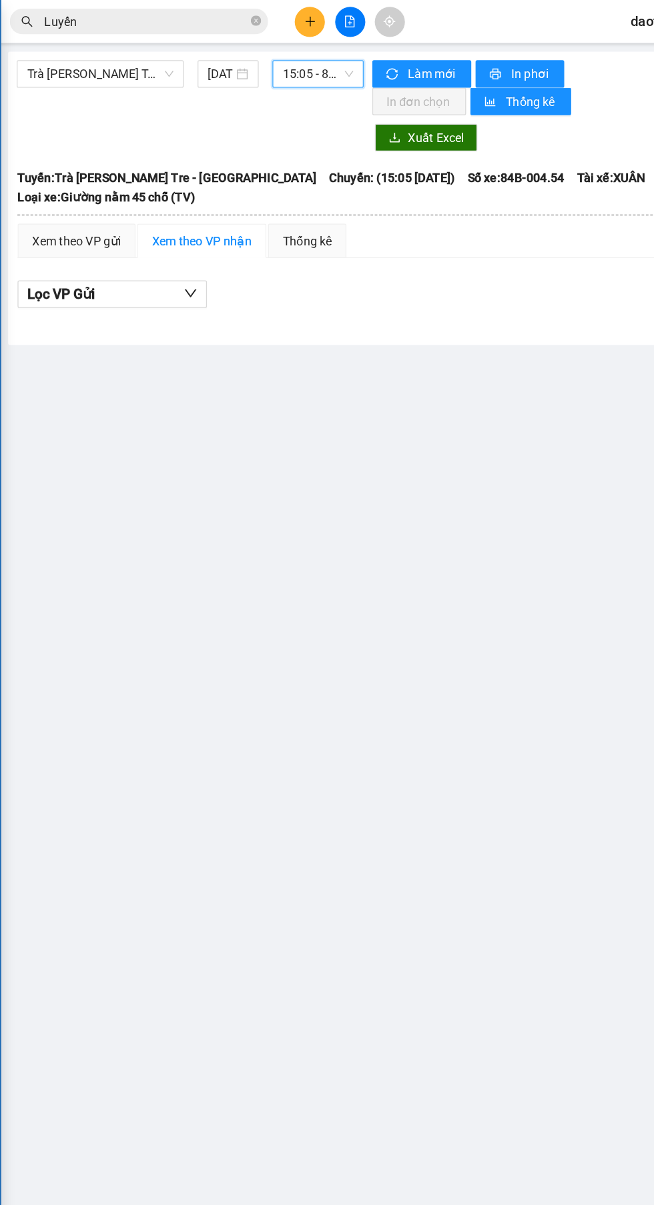
click at [269, 57] on span "15:05 - 84B-004.54" at bounding box center [285, 57] width 55 height 20
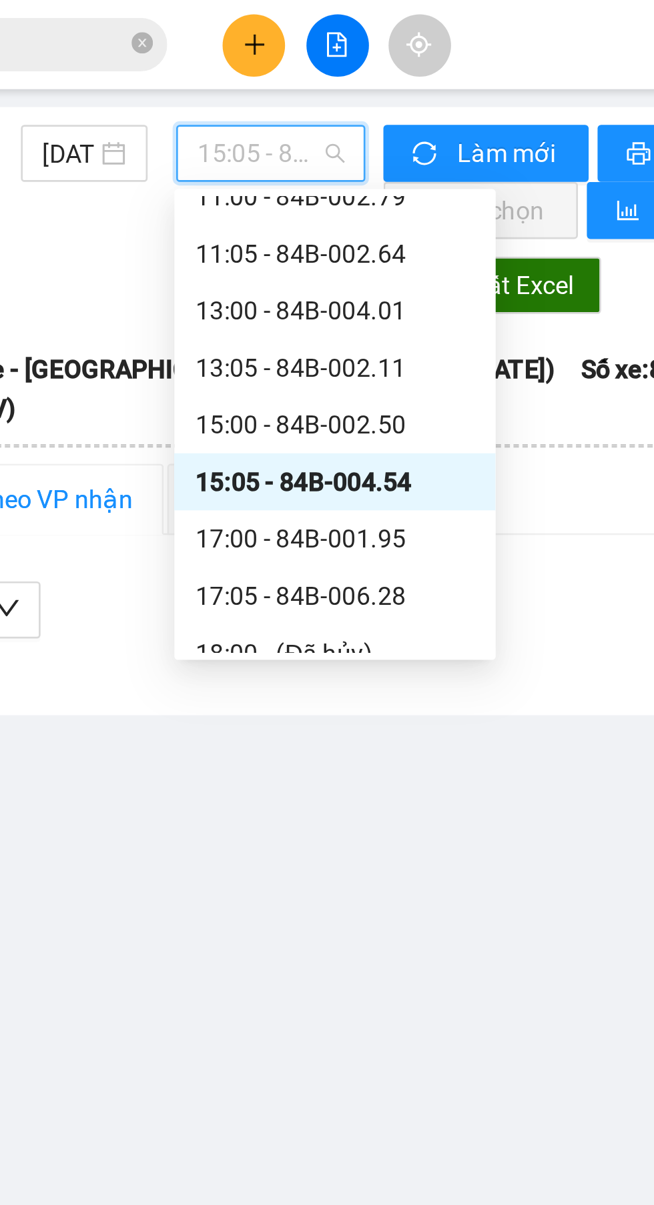
click at [275, 155] on div "15:00 - 84B-002.50" at bounding box center [309, 158] width 104 height 15
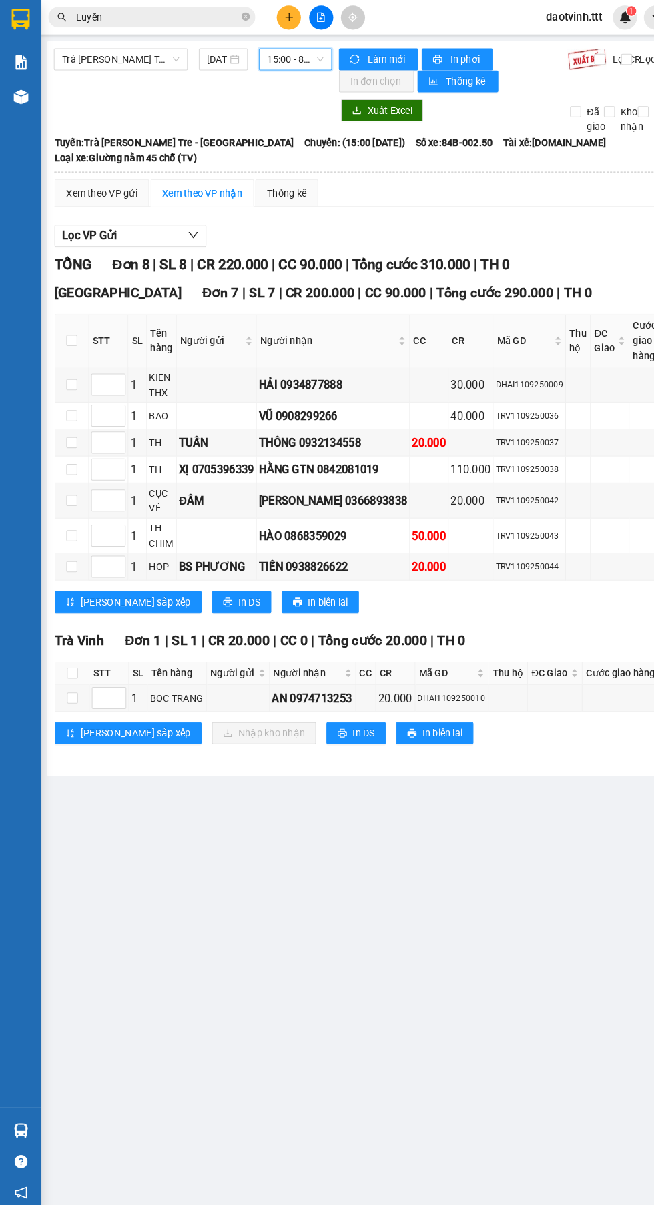
scroll to position [0, 1]
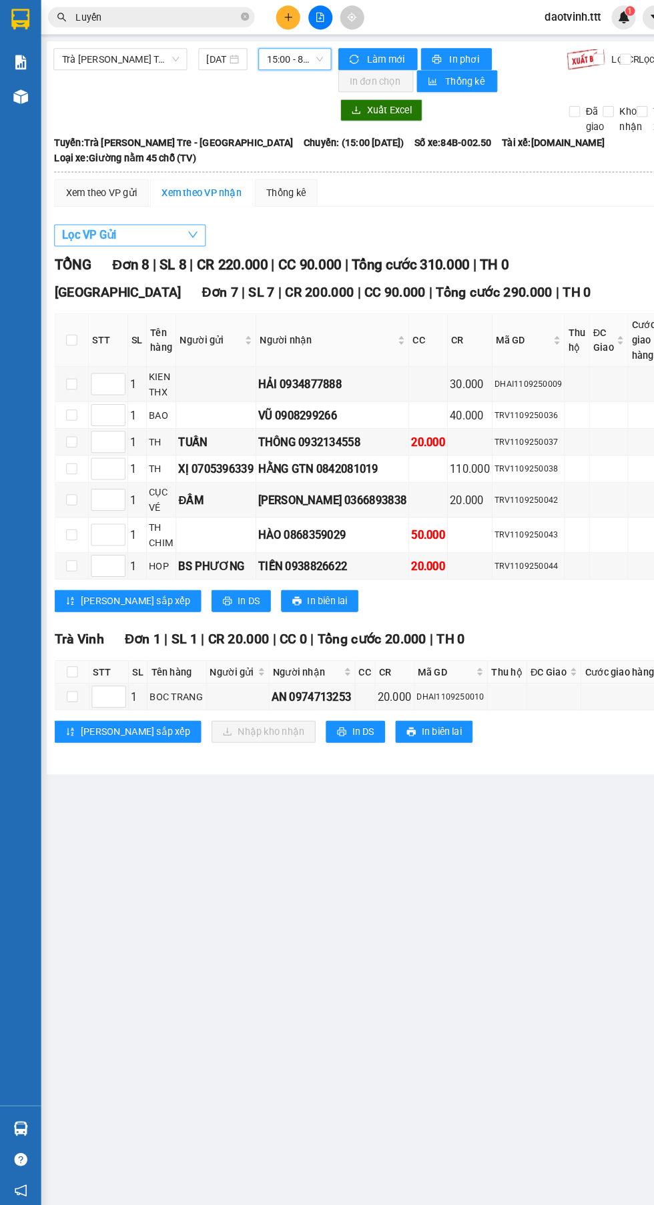
click at [91, 221] on span "Lọc VP Gửi" at bounding box center [86, 227] width 53 height 17
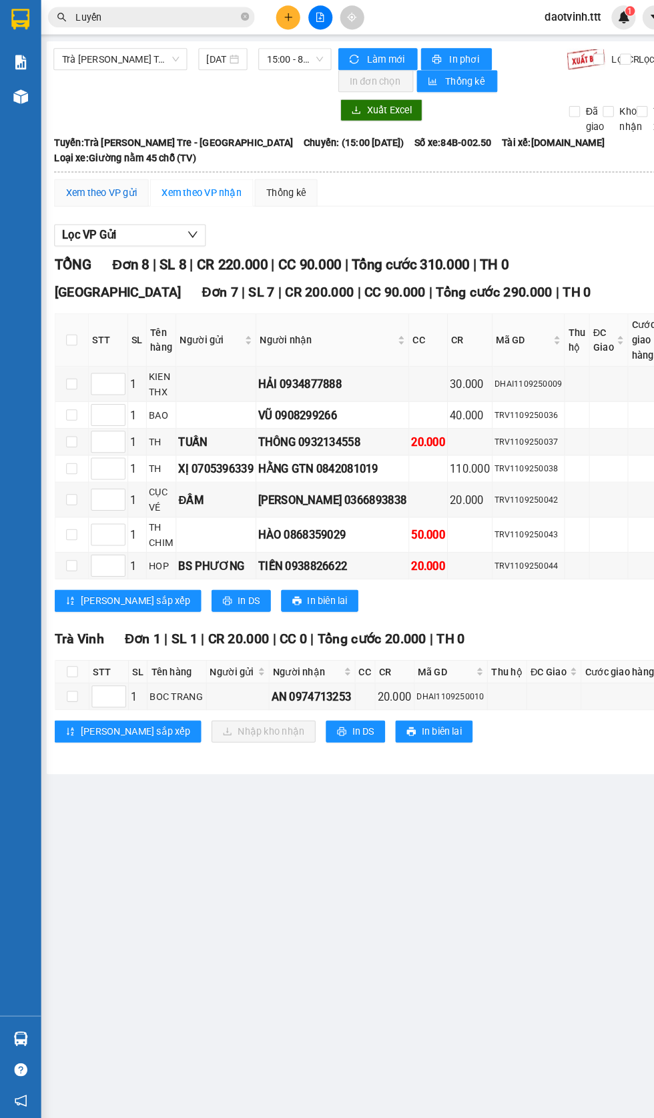
click at [87, 179] on div "Xem theo VP gửi" at bounding box center [98, 186] width 69 height 15
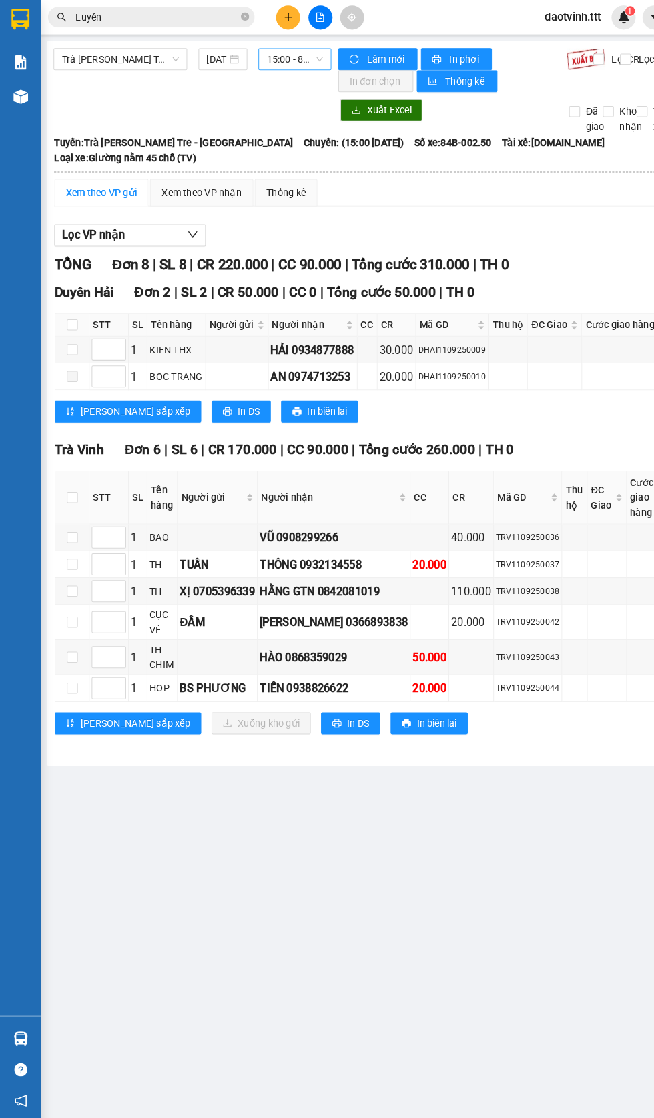
click at [280, 51] on span "15:00 - 84B-002.50" at bounding box center [285, 57] width 55 height 20
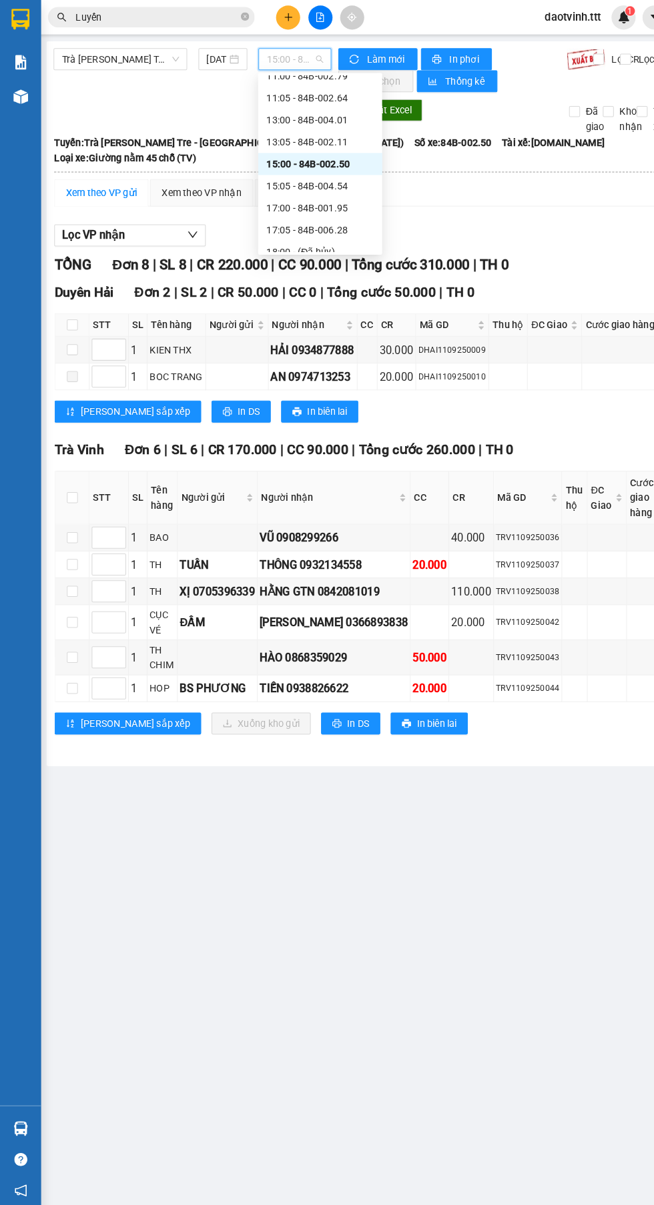
click at [277, 115] on div "13:00 - 84B-004.01" at bounding box center [310, 116] width 104 height 15
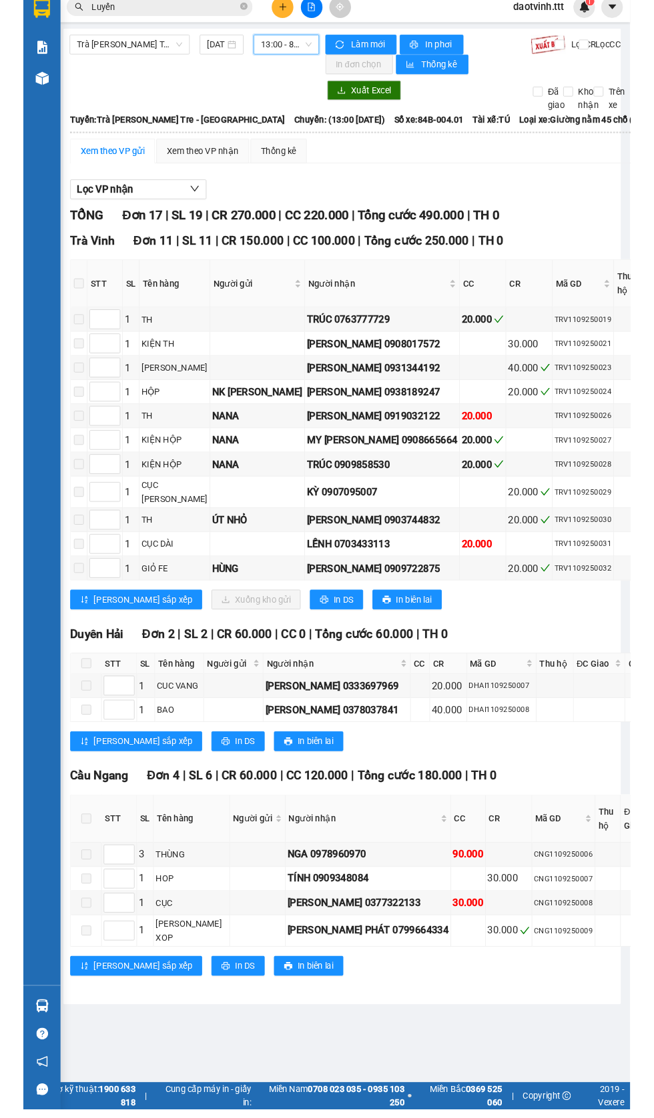
scroll to position [0, 3]
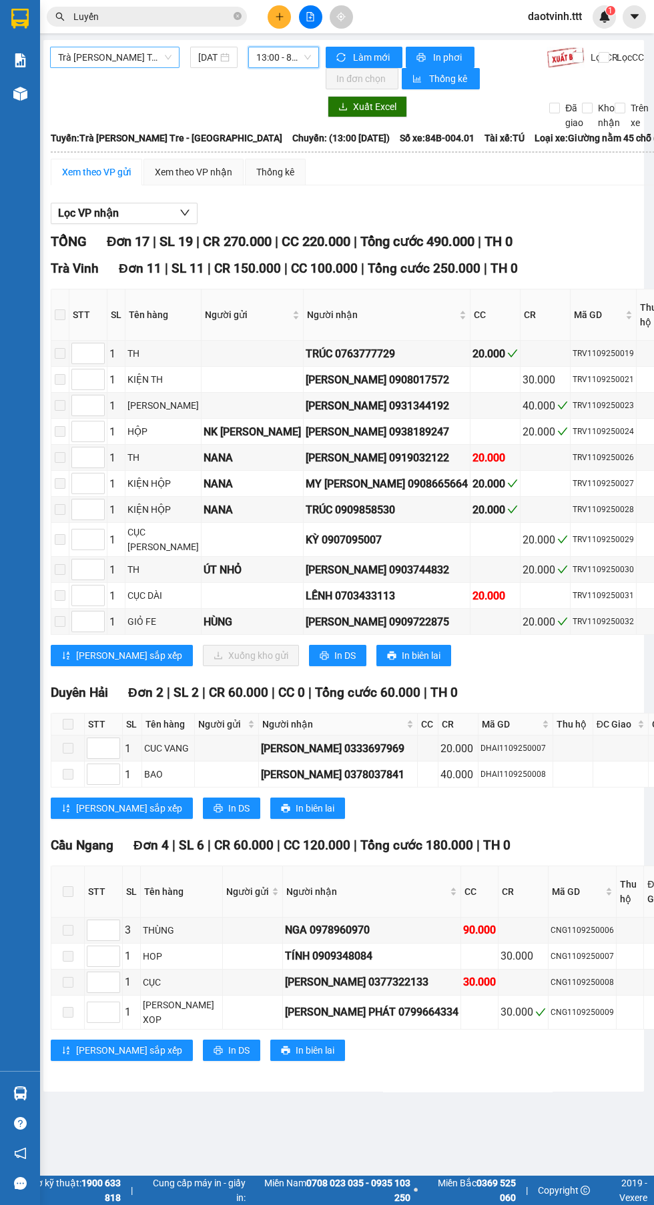
click at [99, 57] on span "Trà [PERSON_NAME] Tre - [GEOGRAPHIC_DATA]" at bounding box center [114, 57] width 113 height 20
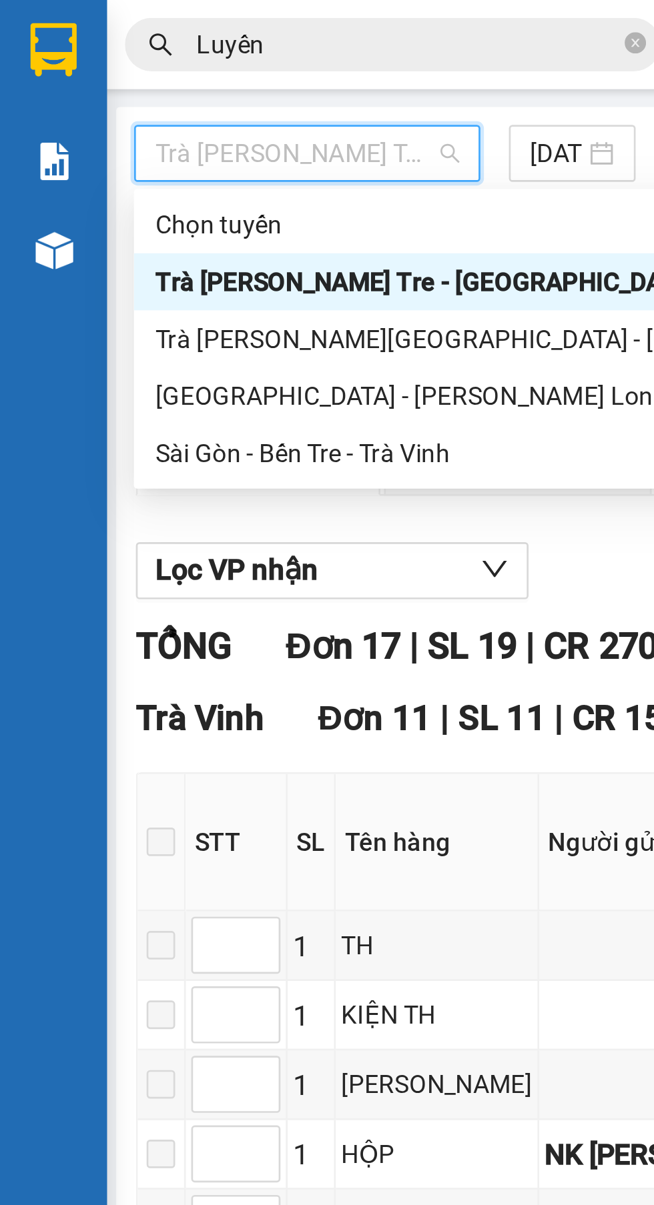
click at [215, 85] on div "Trà [PERSON_NAME] Tre - [GEOGRAPHIC_DATA] [DATE] 13:00 - 84B-004.01" at bounding box center [184, 68] width 269 height 43
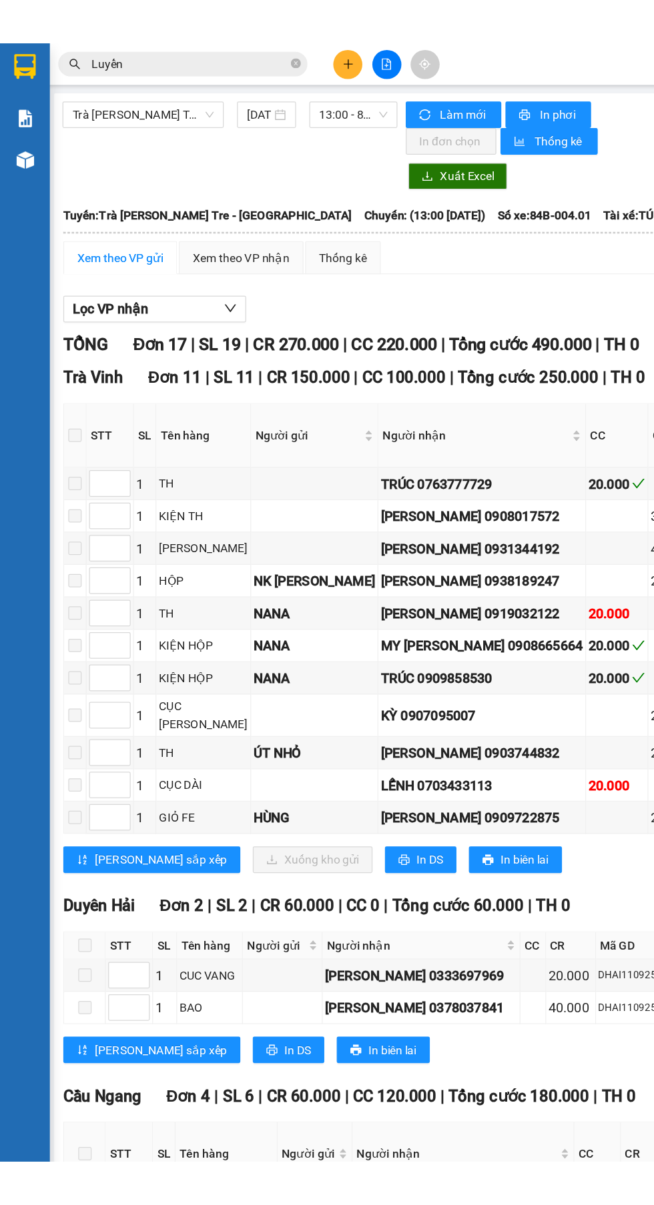
scroll to position [0, 2]
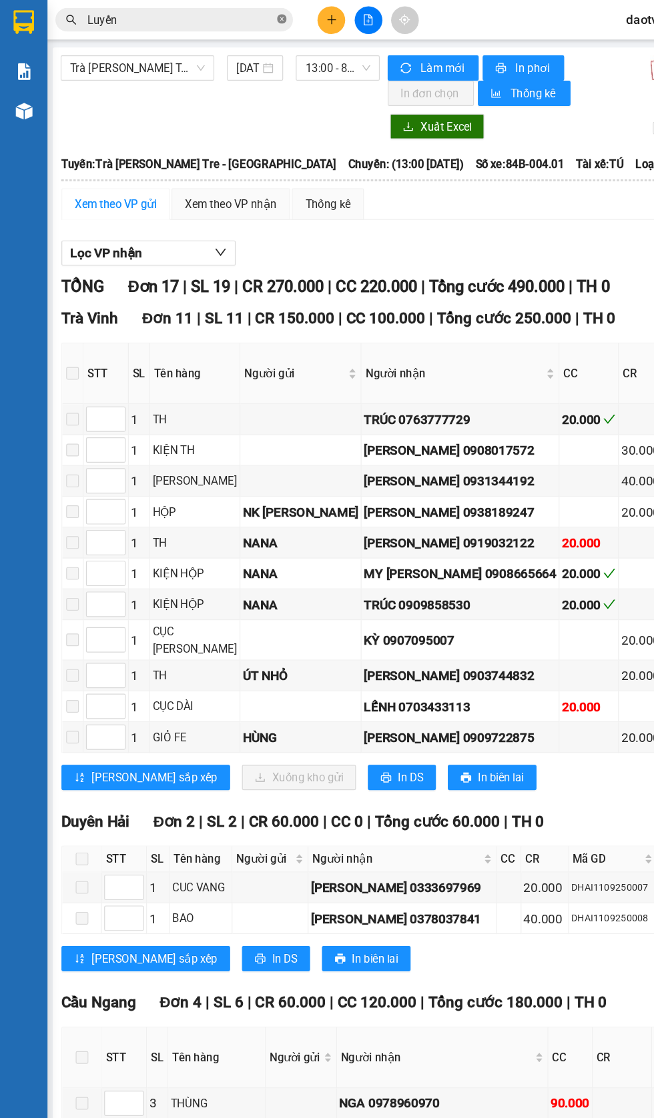
click at [237, 16] on icon "close-circle" at bounding box center [237, 16] width 8 height 8
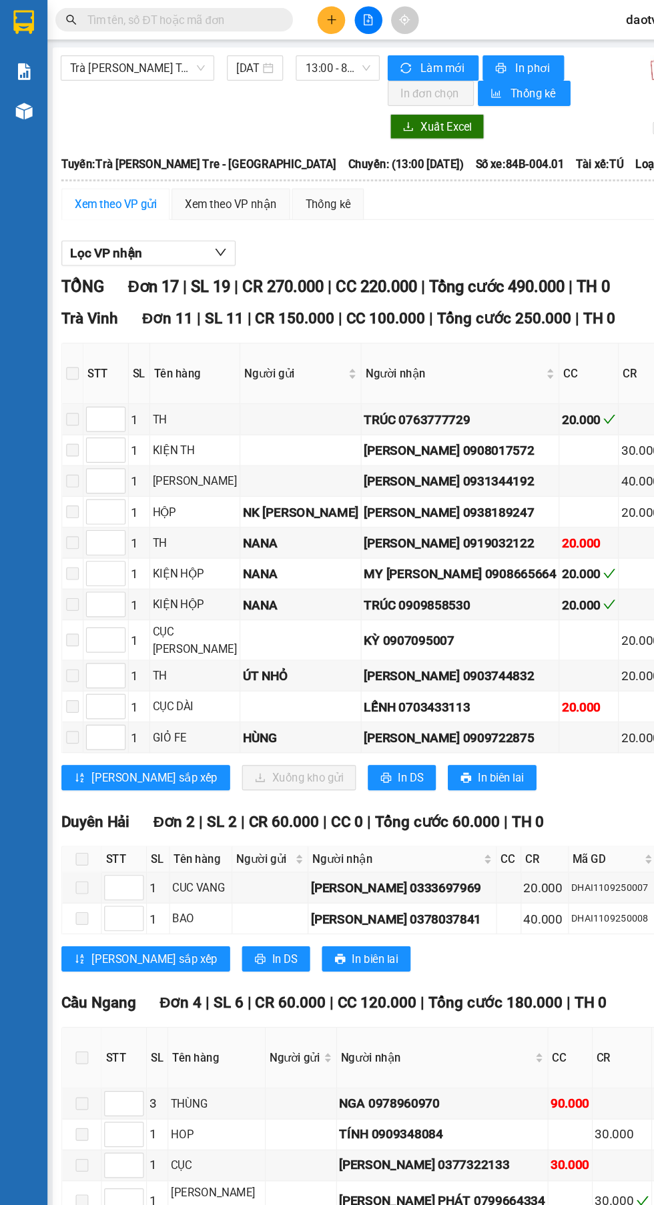
click at [21, 60] on img at bounding box center [20, 60] width 14 height 14
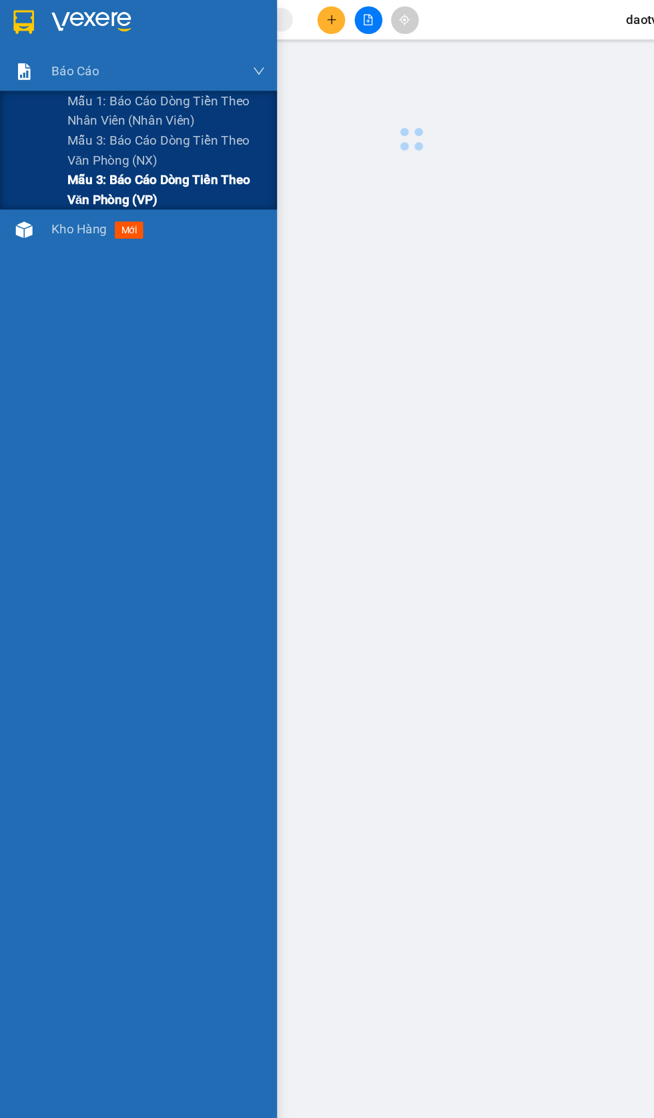
click at [113, 157] on span "Mẫu 3: Báo cáo dòng tiền theo văn phòng (VP)" at bounding box center [140, 159] width 167 height 33
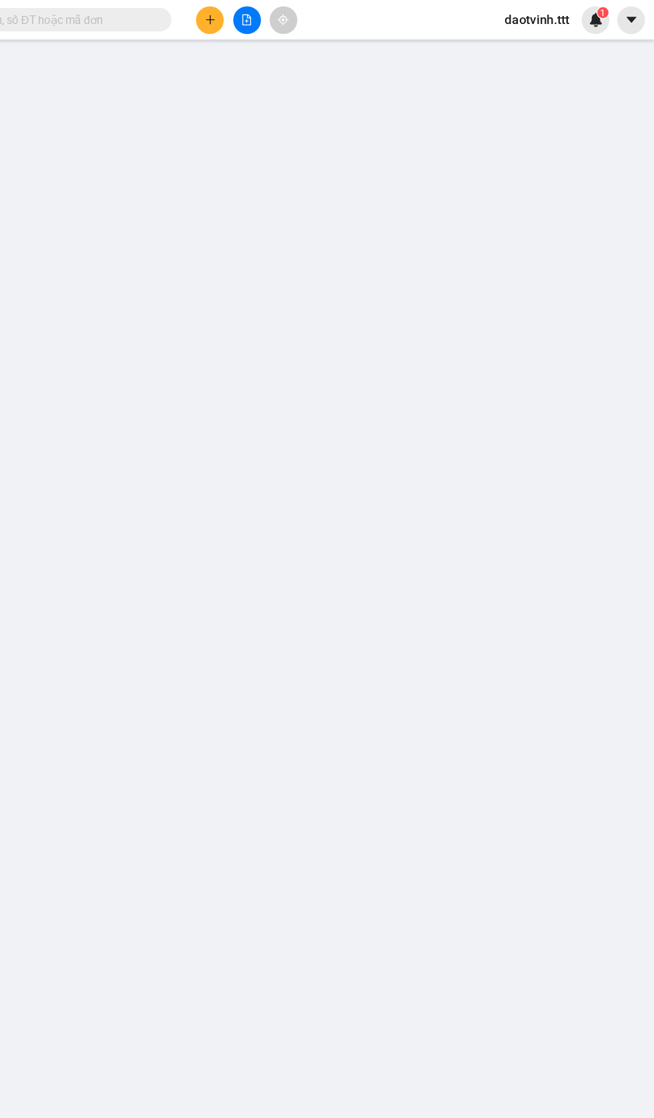
click at [188, 23] on input "text" at bounding box center [151, 16] width 157 height 15
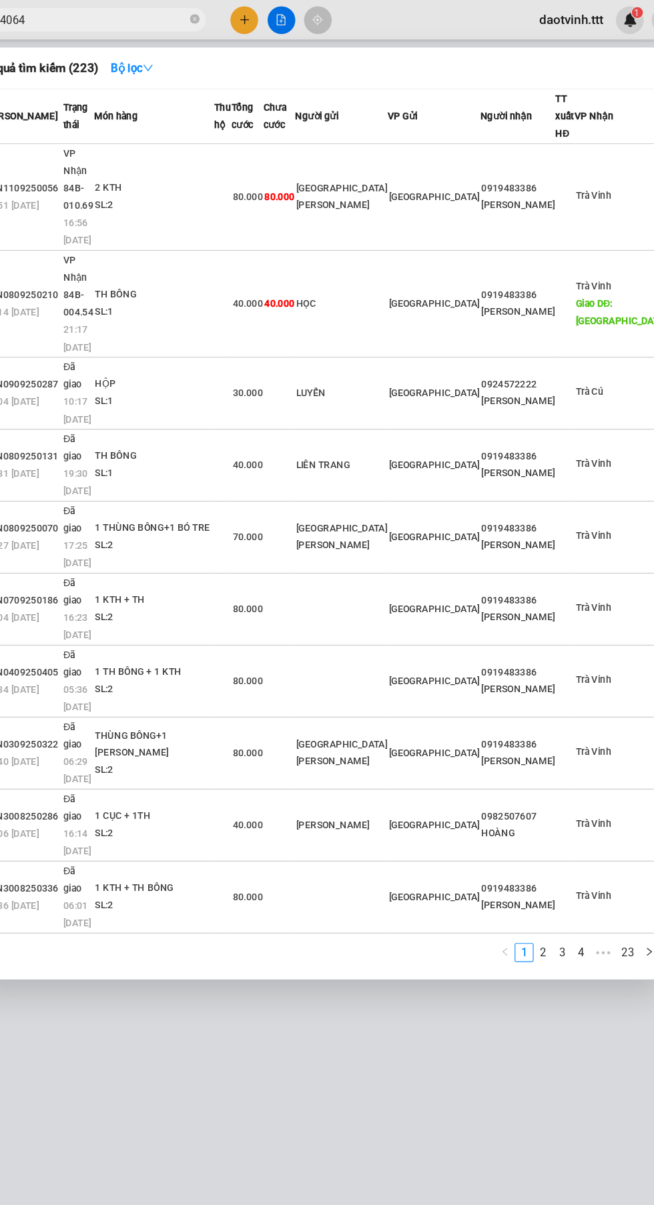
type input "4064"
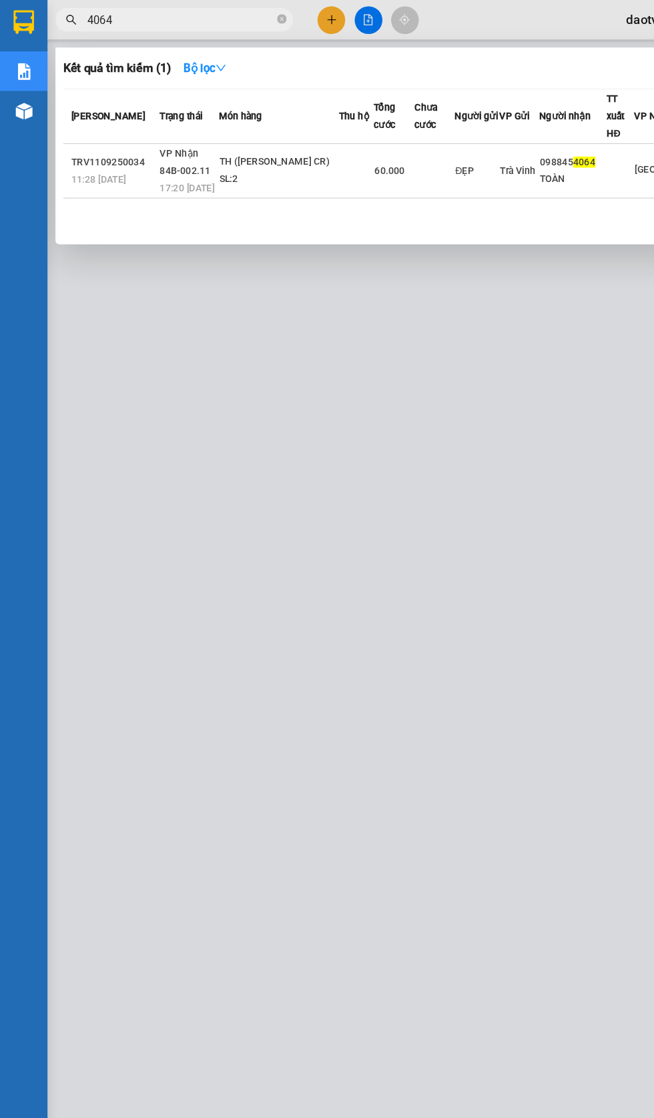
click at [231, 25] on span "4064" at bounding box center [147, 17] width 200 height 20
click at [231, 19] on span "4064" at bounding box center [147, 17] width 200 height 20
click at [239, 25] on span "4064" at bounding box center [147, 17] width 200 height 20
click at [233, 37] on div at bounding box center [327, 559] width 654 height 1118
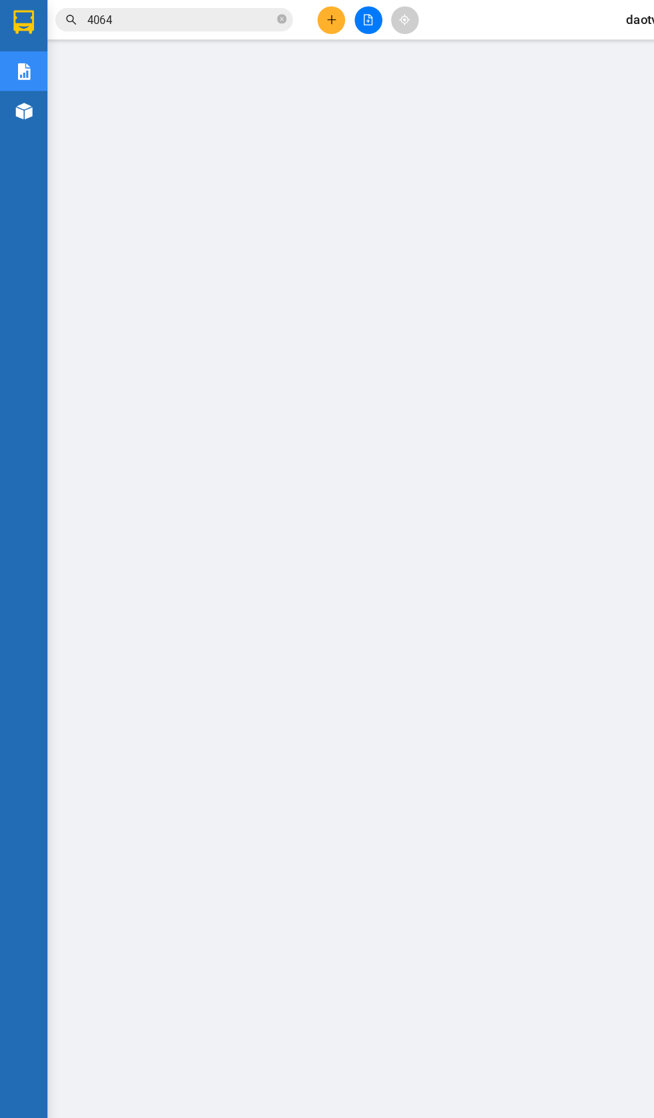
click at [151, 23] on input "4064" at bounding box center [151, 16] width 157 height 15
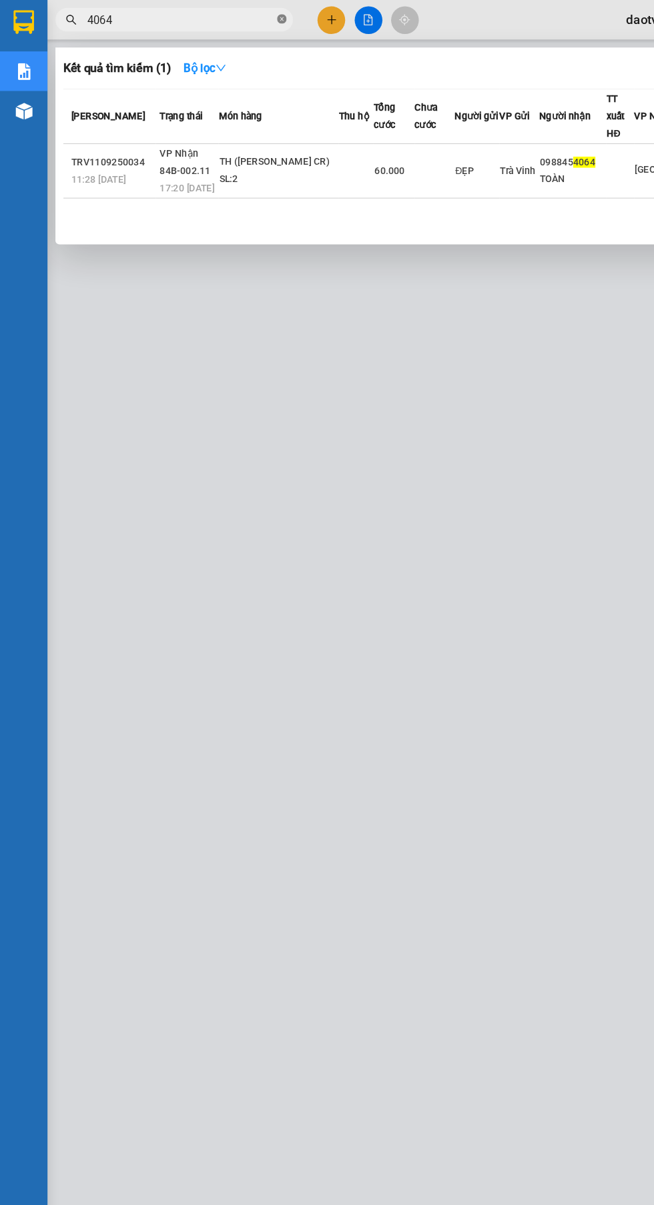
click at [239, 20] on icon "close-circle" at bounding box center [237, 16] width 8 height 8
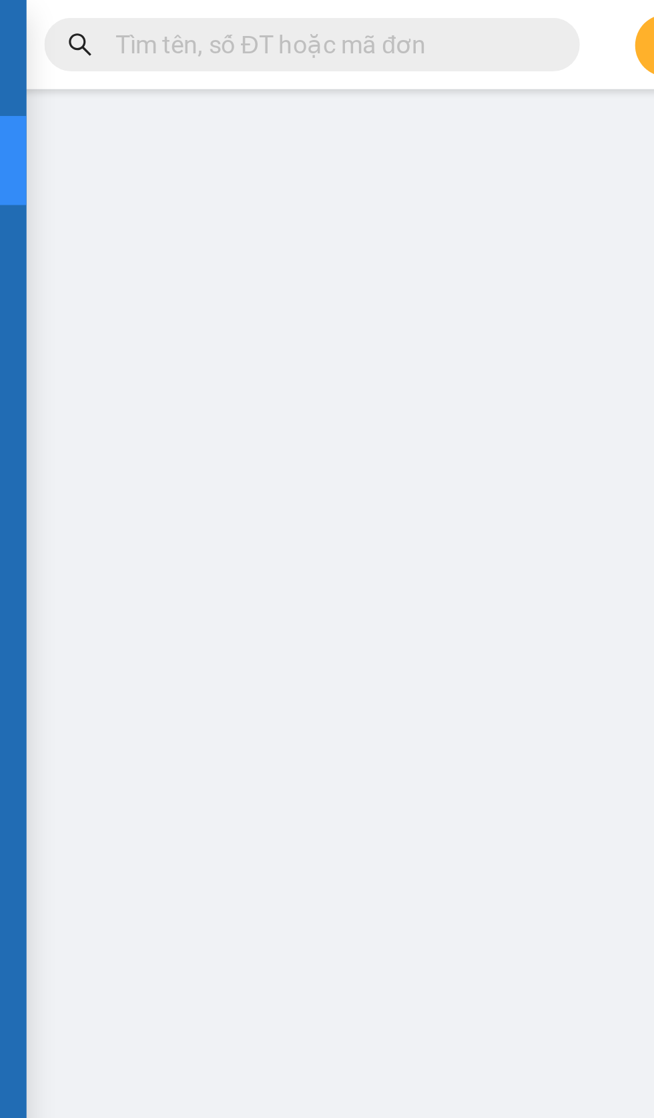
click at [95, 18] on input "text" at bounding box center [151, 16] width 157 height 15
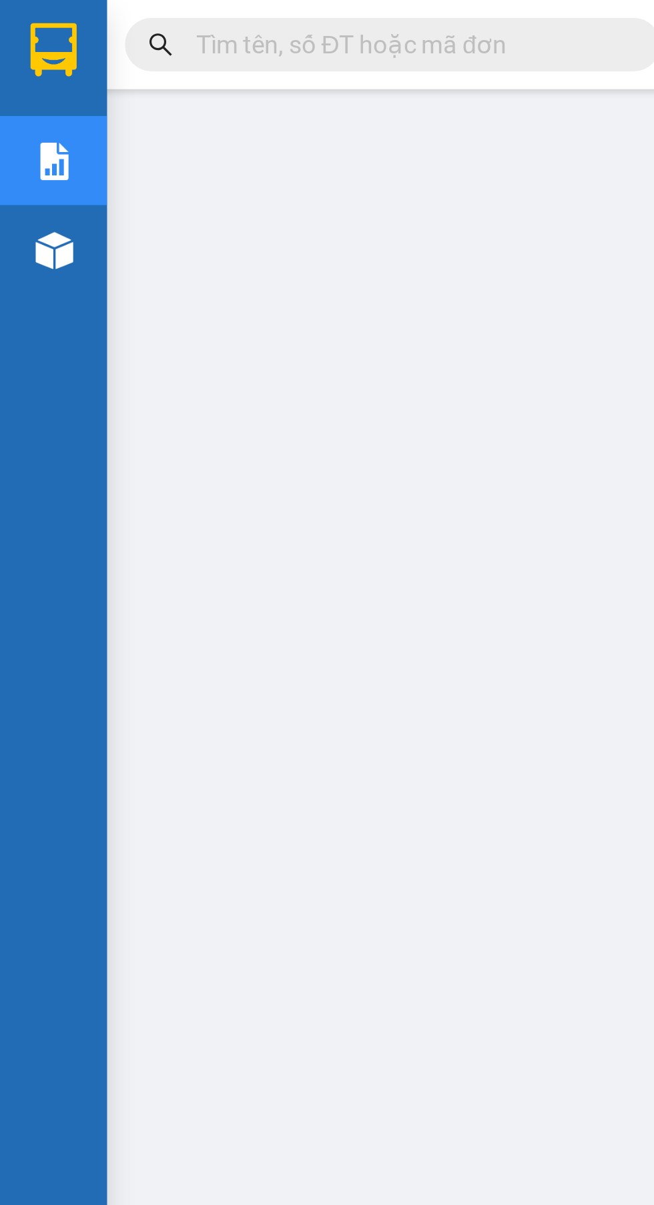
click at [19, 23] on img at bounding box center [19, 19] width 17 height 20
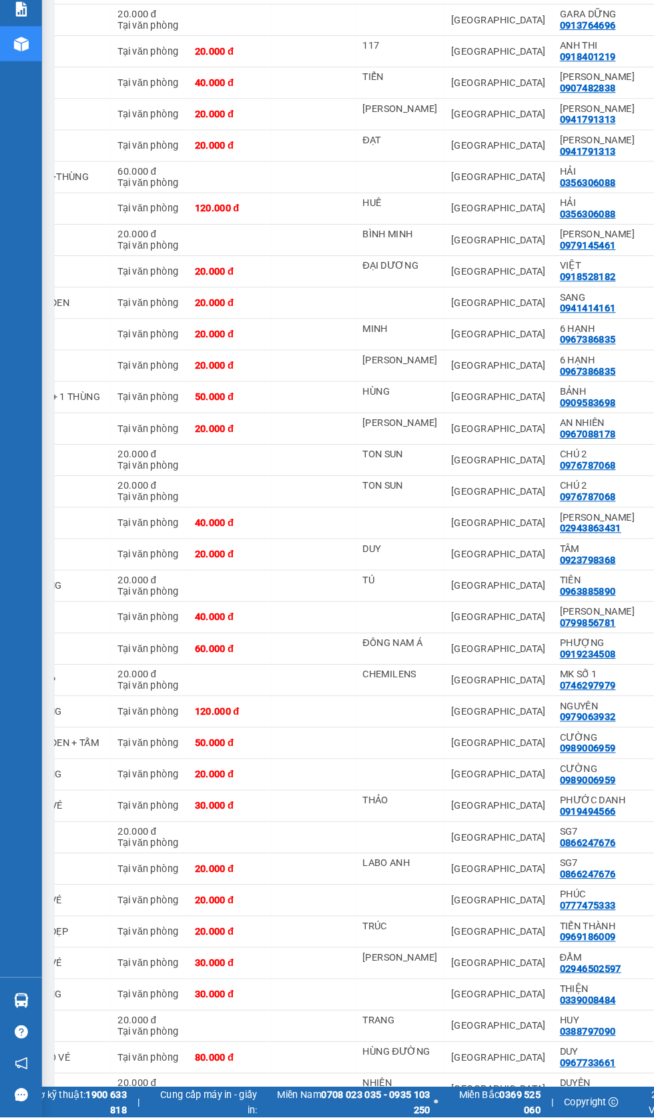
scroll to position [2099, 0]
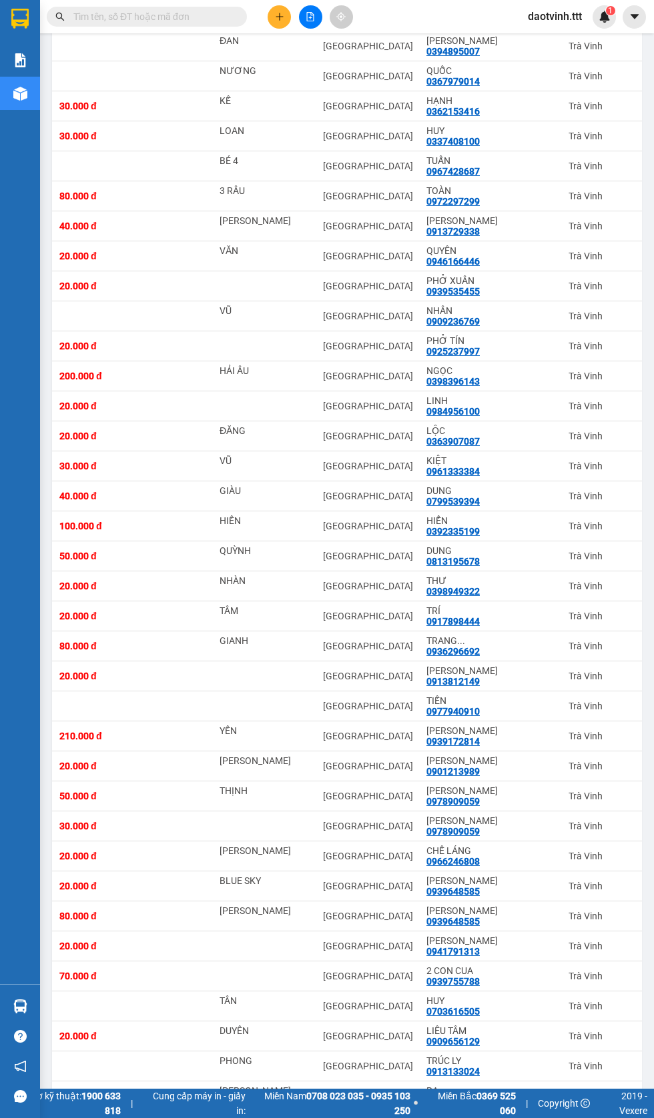
scroll to position [0, 187]
